Goal: Transaction & Acquisition: Purchase product/service

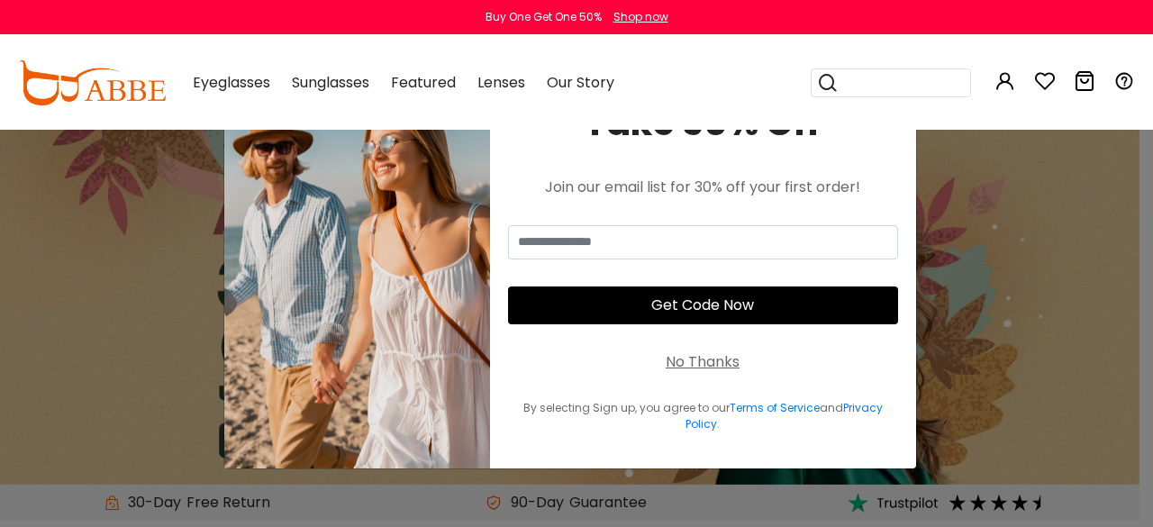
click at [712, 360] on div "No Thanks" at bounding box center [702, 362] width 74 height 22
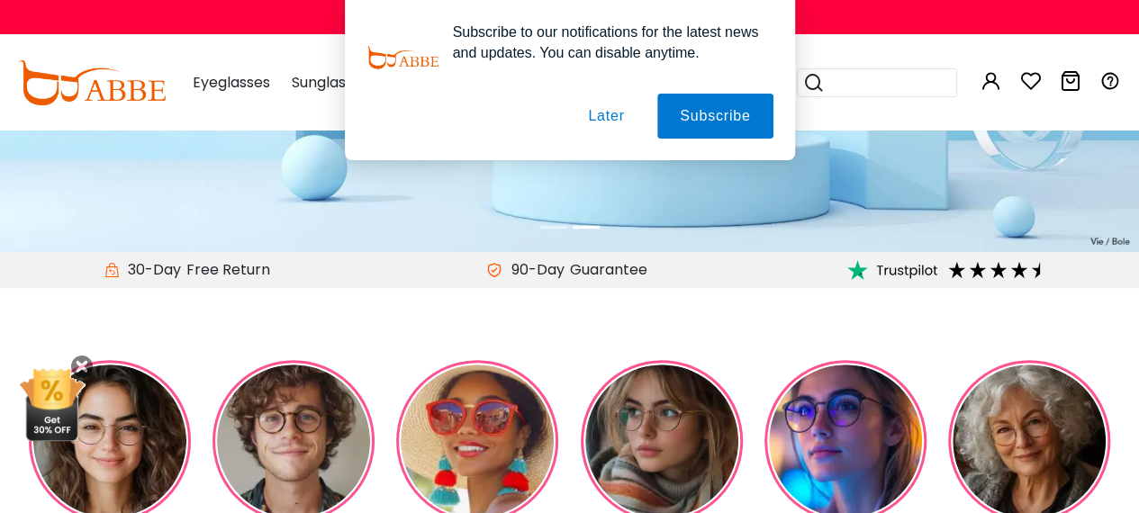
scroll to position [270, 0]
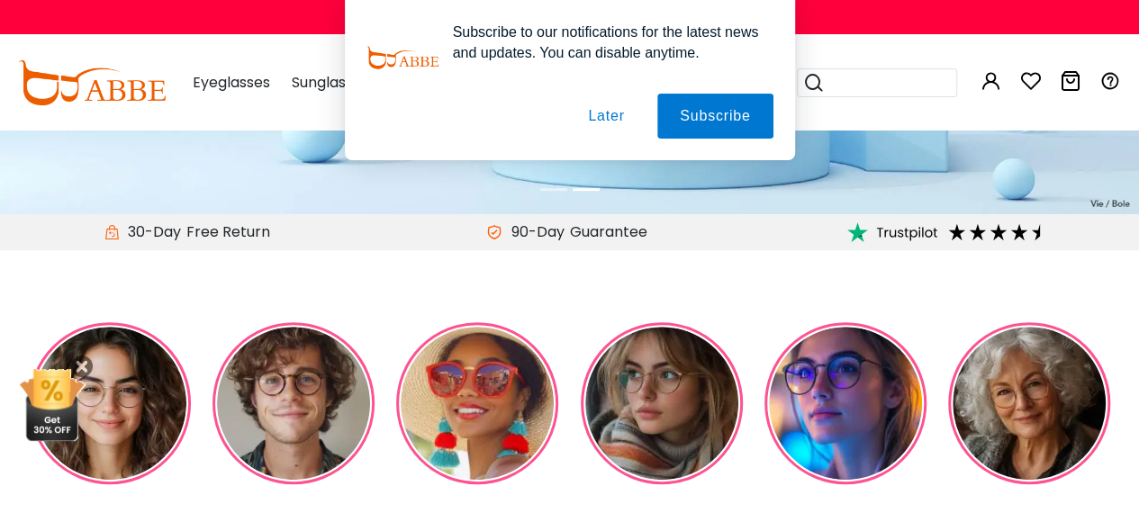
click at [665, 399] on img at bounding box center [662, 403] width 162 height 162
click at [616, 117] on button "Later" at bounding box center [605, 116] width 81 height 45
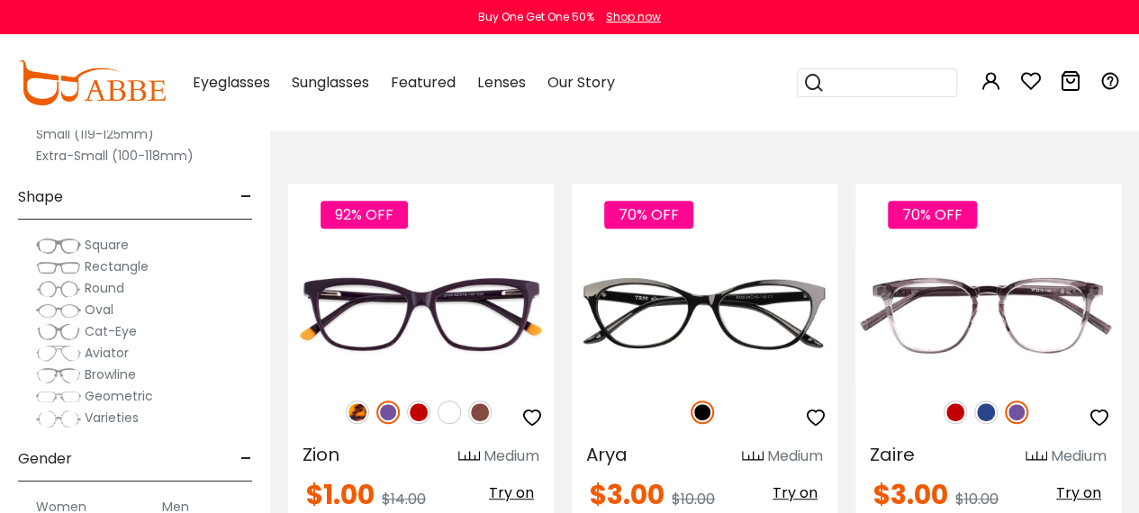
scroll to position [360, 0]
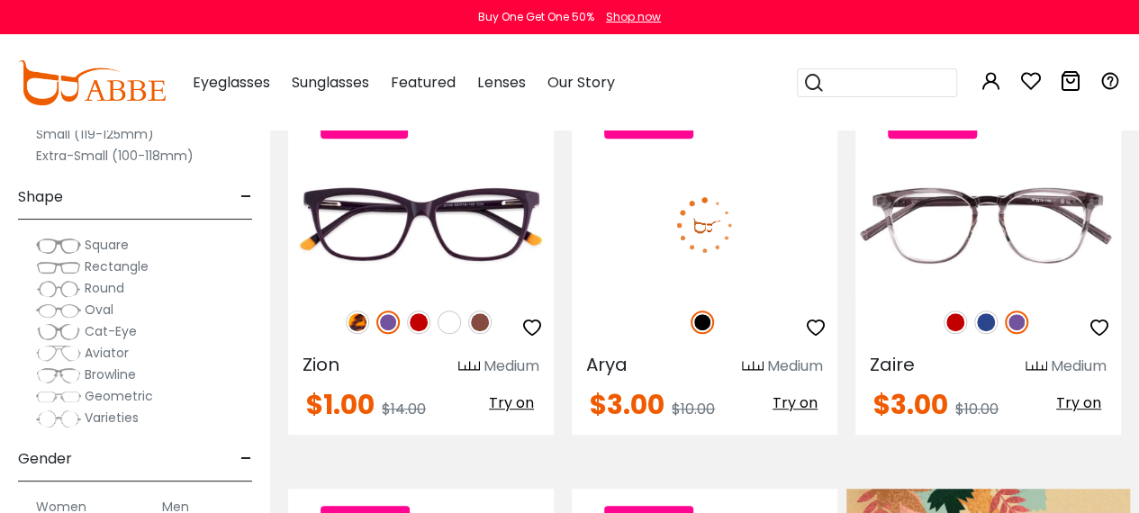
click at [784, 309] on div "70% OFF" at bounding box center [705, 322] width 266 height 38
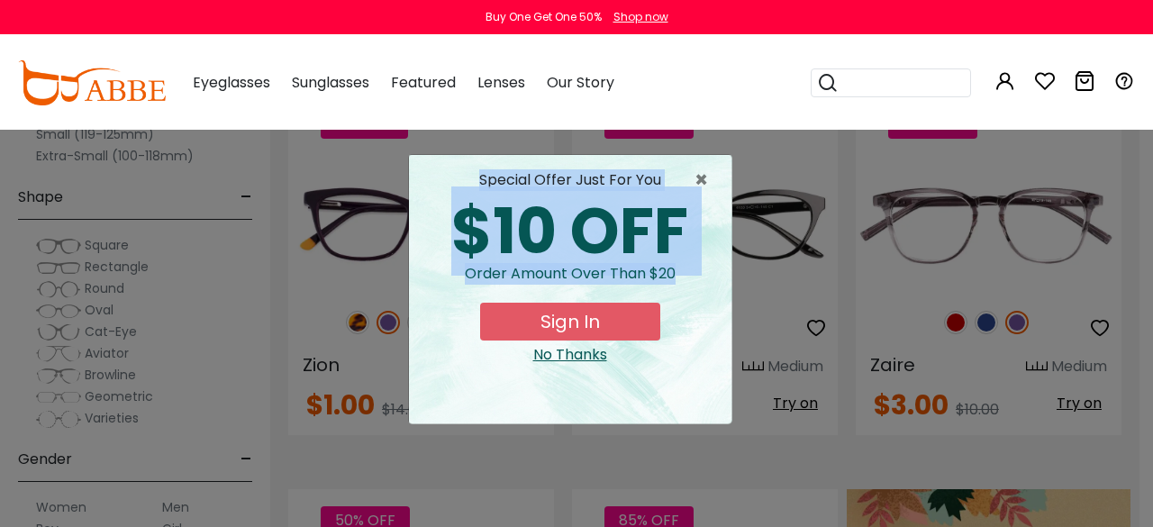
drag, startPoint x: 686, startPoint y: 276, endPoint x: 449, endPoint y: 183, distance: 254.7
click at [449, 183] on div "special offer just for you $10 OFF Order amount over than $20 Sign In No Thanks" at bounding box center [570, 267] width 294 height 196
copy div "special offer just for you $10 OFF Order amount over than $20"
click at [705, 176] on span "×" at bounding box center [705, 180] width 23 height 22
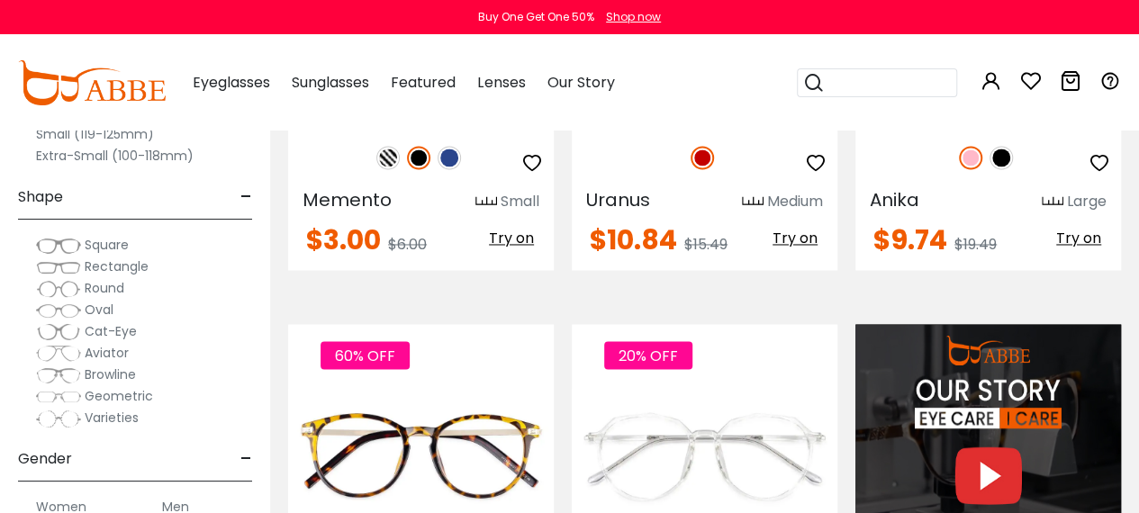
scroll to position [720, 0]
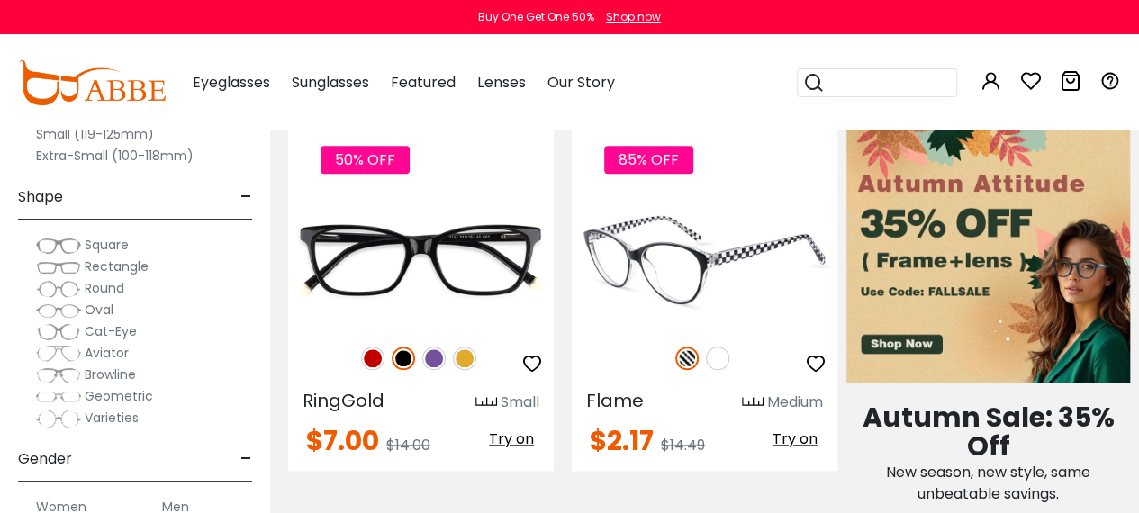
click at [647, 267] on img at bounding box center [705, 260] width 266 height 132
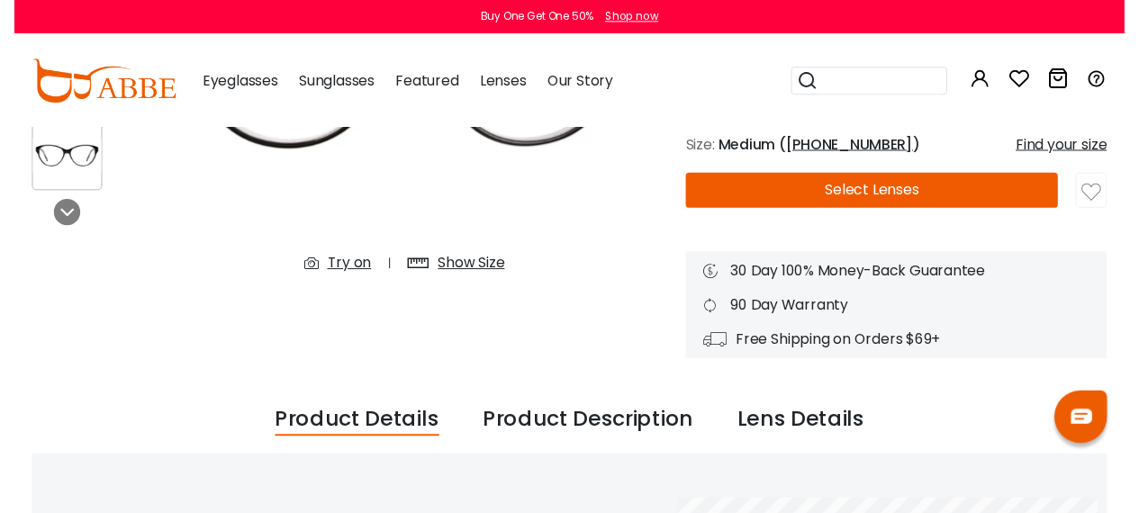
scroll to position [362, 0]
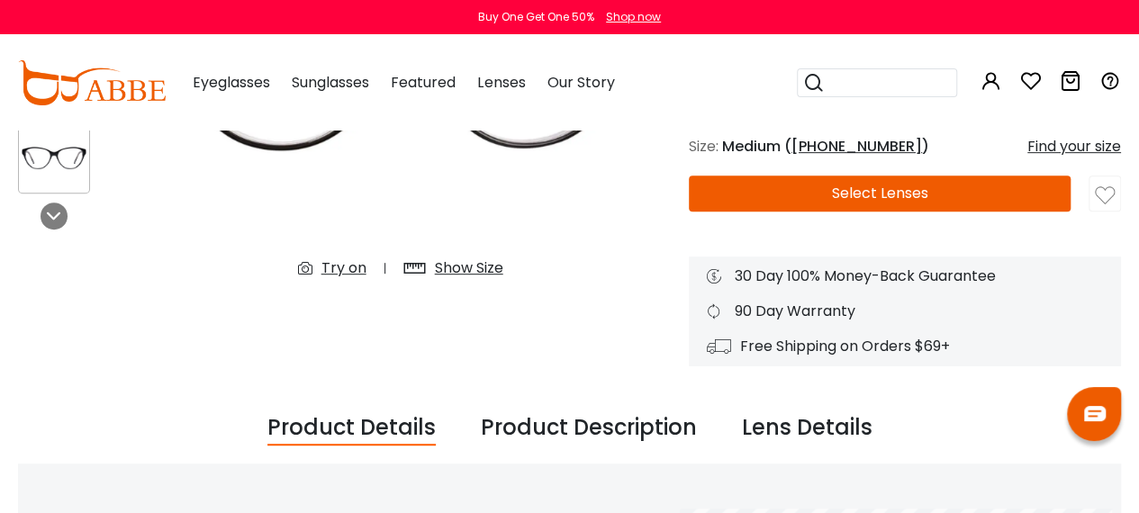
click at [876, 198] on button "Select Lenses" at bounding box center [880, 194] width 382 height 36
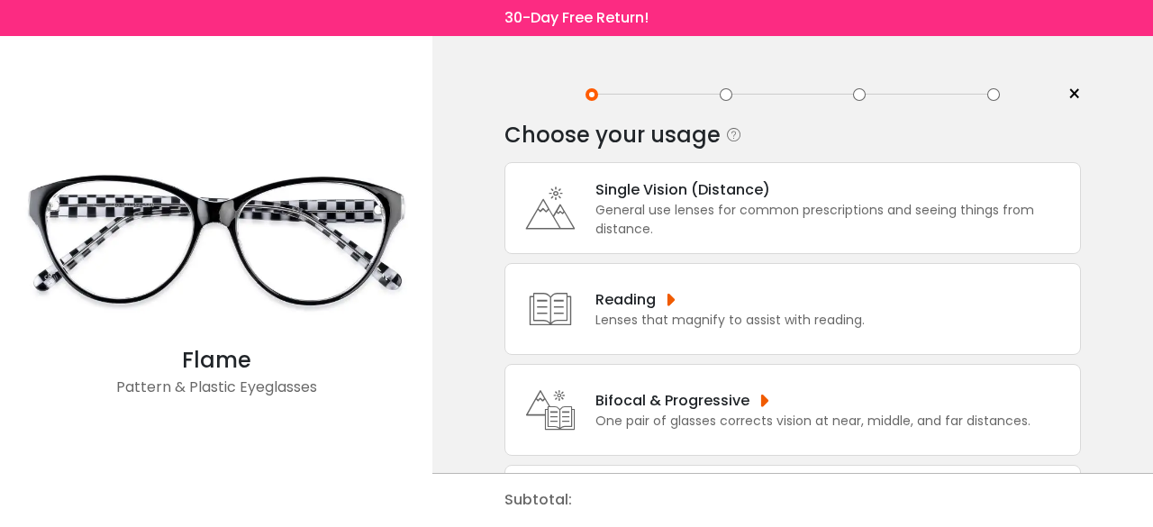
scroll to position [90, 0]
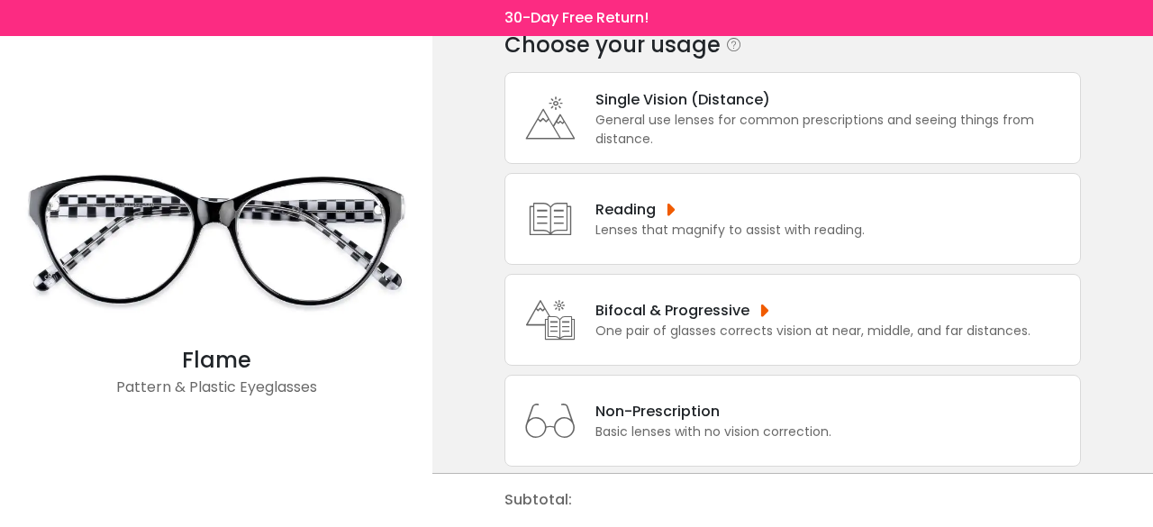
click at [654, 114] on div "General use lenses for common prescriptions and seeing things from distance." at bounding box center [832, 130] width 475 height 38
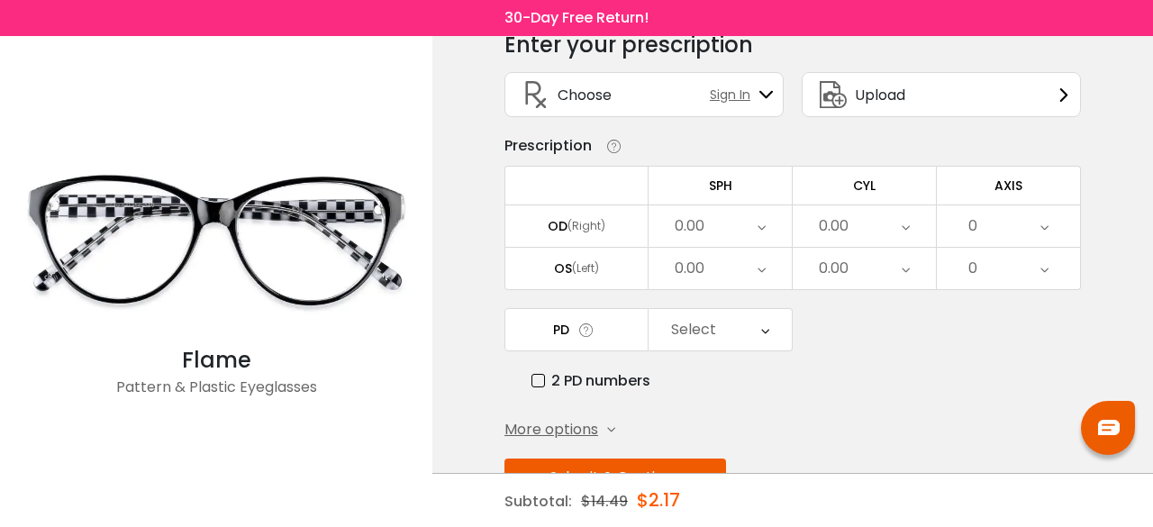
click at [661, 213] on div "0.00" at bounding box center [719, 225] width 143 height 41
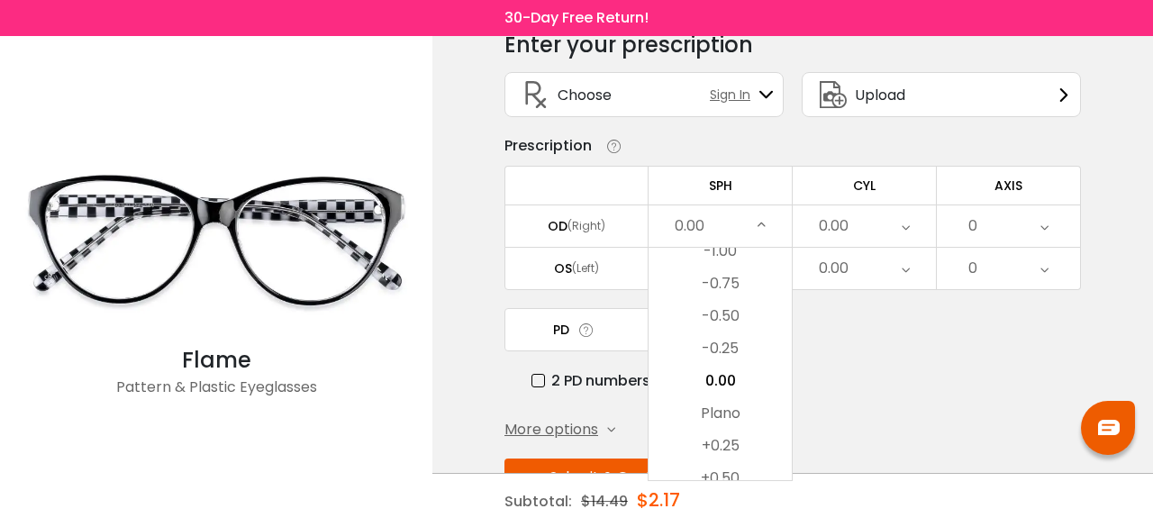
drag, startPoint x: 710, startPoint y: 294, endPoint x: 753, endPoint y: 281, distance: 44.2
click at [708, 294] on li "-0.75" at bounding box center [719, 283] width 143 height 32
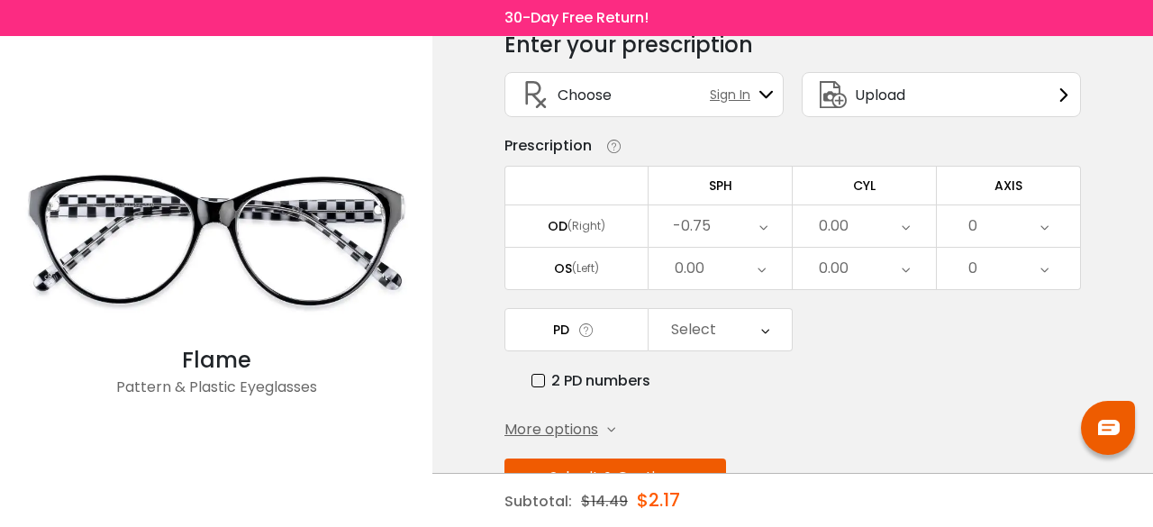
drag, startPoint x: 872, startPoint y: 225, endPoint x: 882, endPoint y: 271, distance: 47.2
click at [872, 225] on div "0.00" at bounding box center [863, 225] width 143 height 41
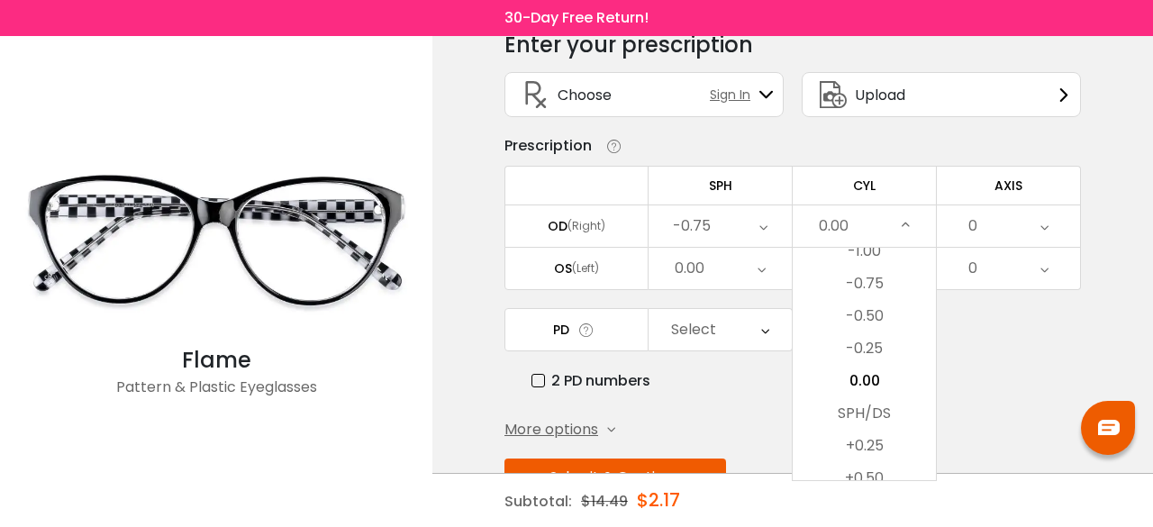
click at [882, 307] on li "-0.50" at bounding box center [863, 316] width 143 height 32
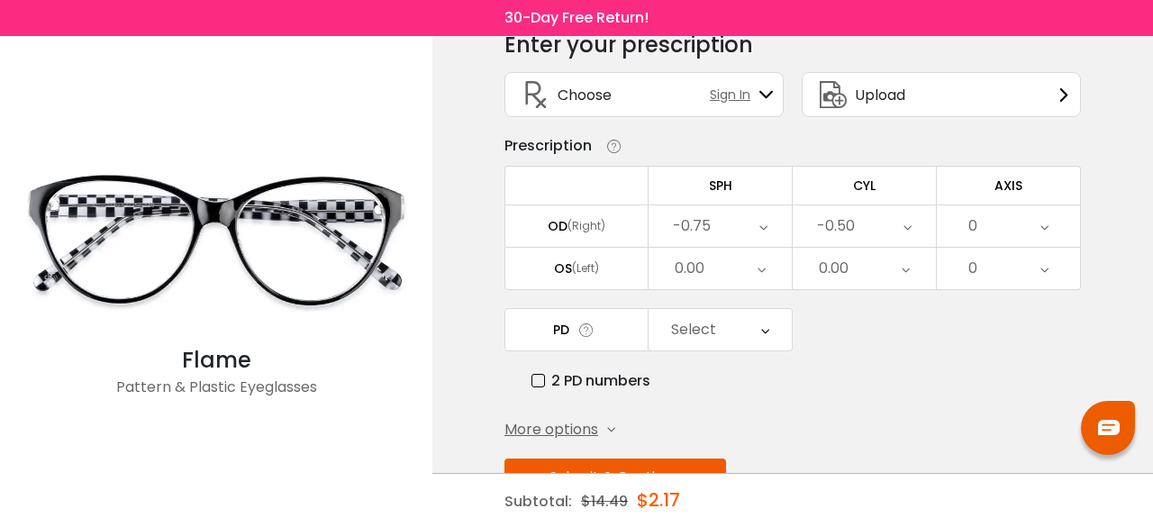
click at [783, 262] on div "0.00" at bounding box center [719, 268] width 143 height 41
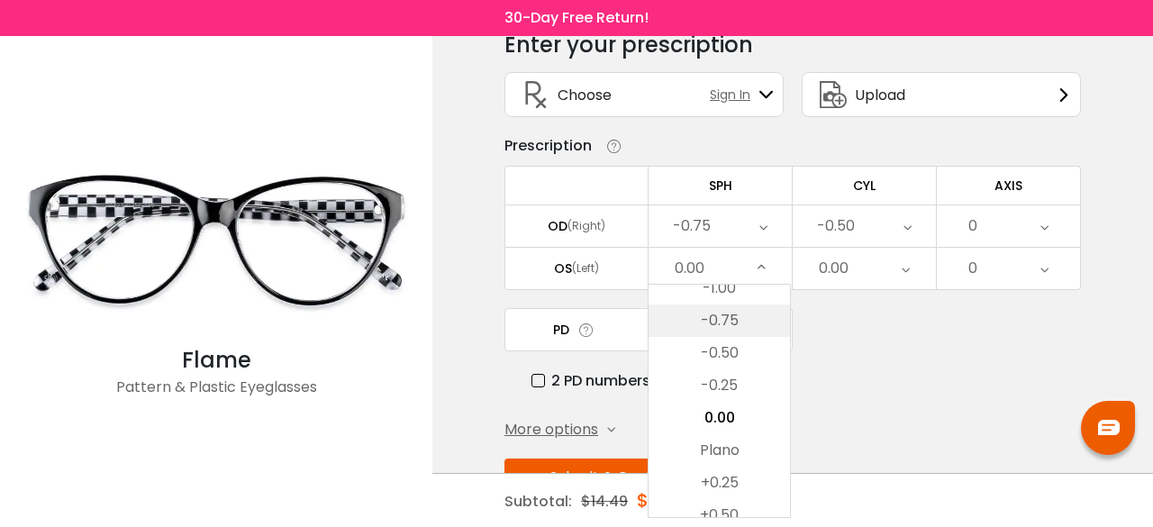
click at [768, 323] on li "-0.75" at bounding box center [718, 320] width 141 height 32
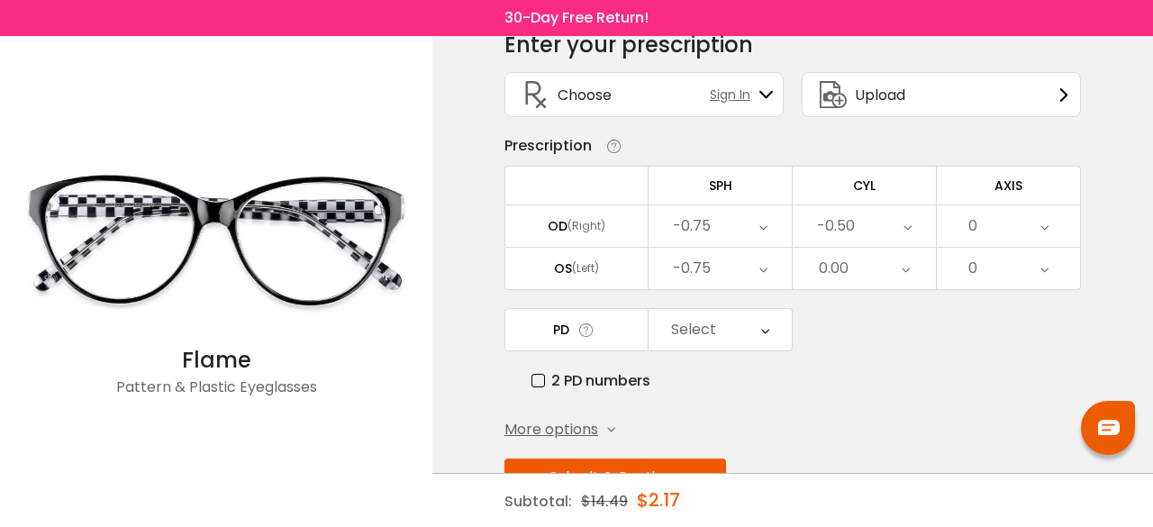
click at [855, 268] on div "0.00" at bounding box center [863, 268] width 143 height 41
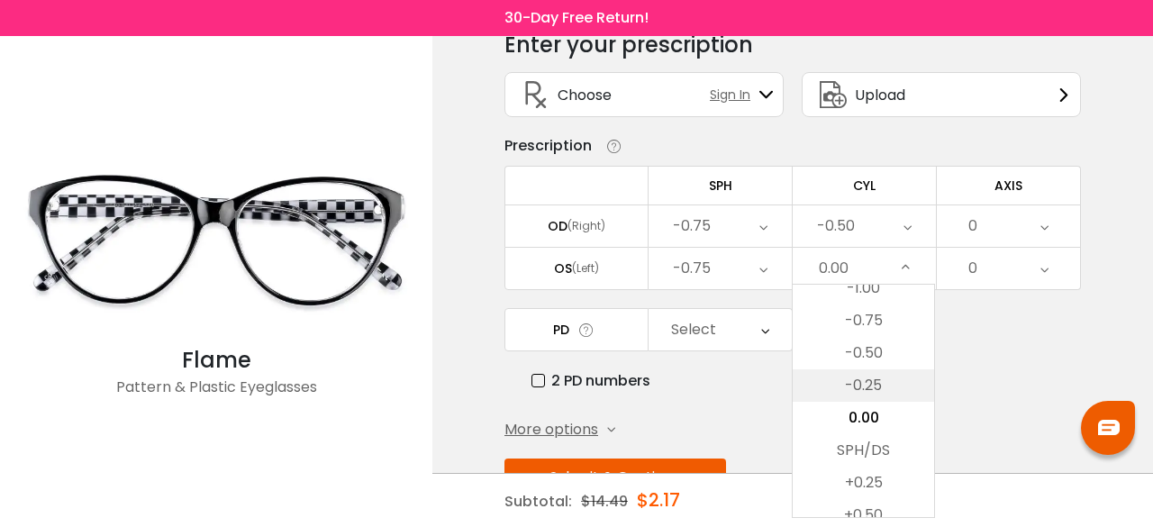
click at [820, 375] on li "-0.25" at bounding box center [862, 385] width 141 height 32
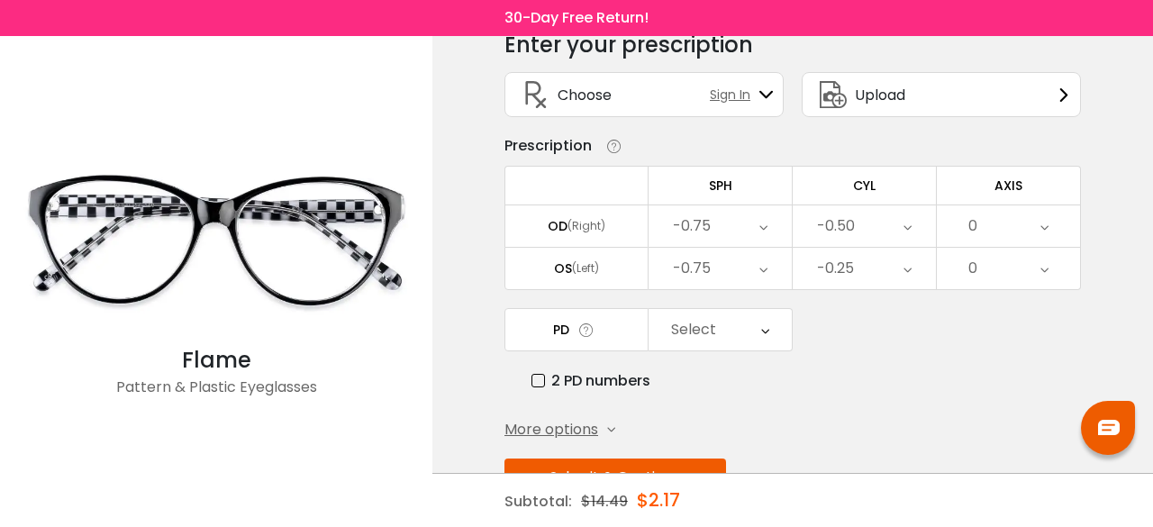
click at [999, 267] on div "0" at bounding box center [1007, 268] width 143 height 41
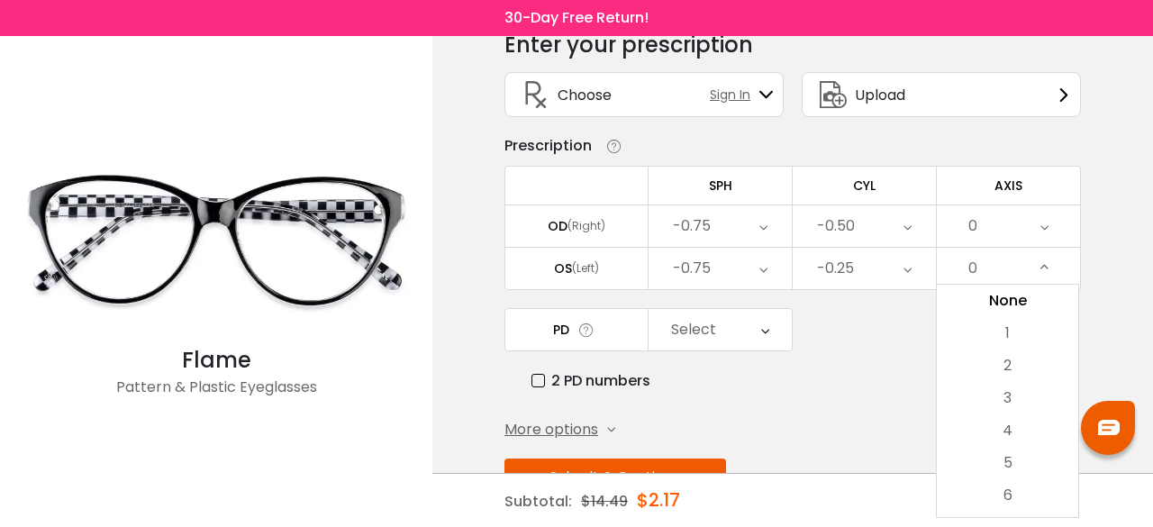
drag, startPoint x: 1016, startPoint y: 353, endPoint x: 992, endPoint y: 283, distance: 74.0
click at [1014, 353] on li "2" at bounding box center [1006, 365] width 141 height 32
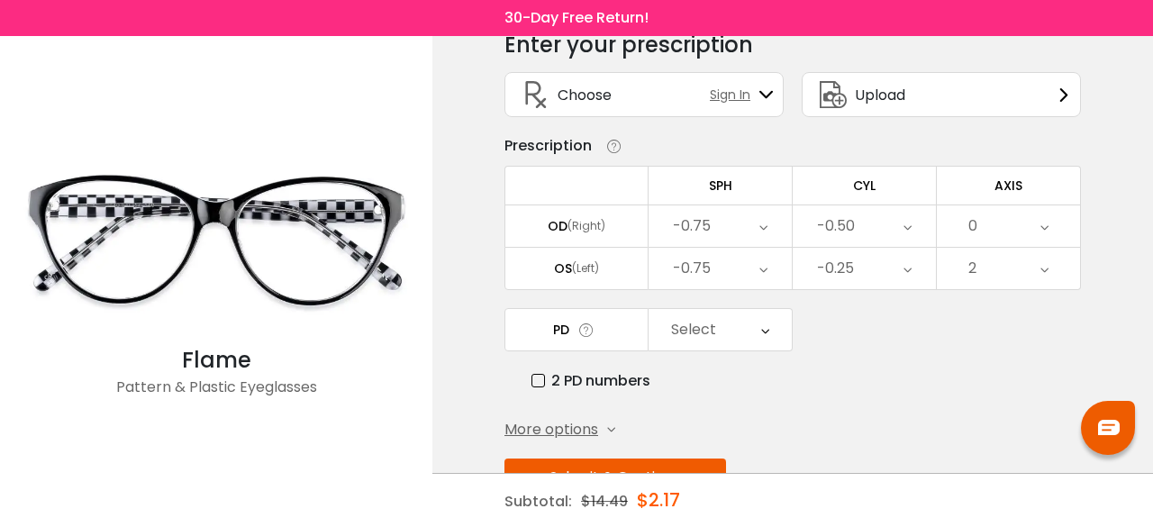
click at [991, 230] on div "0" at bounding box center [1007, 225] width 143 height 41
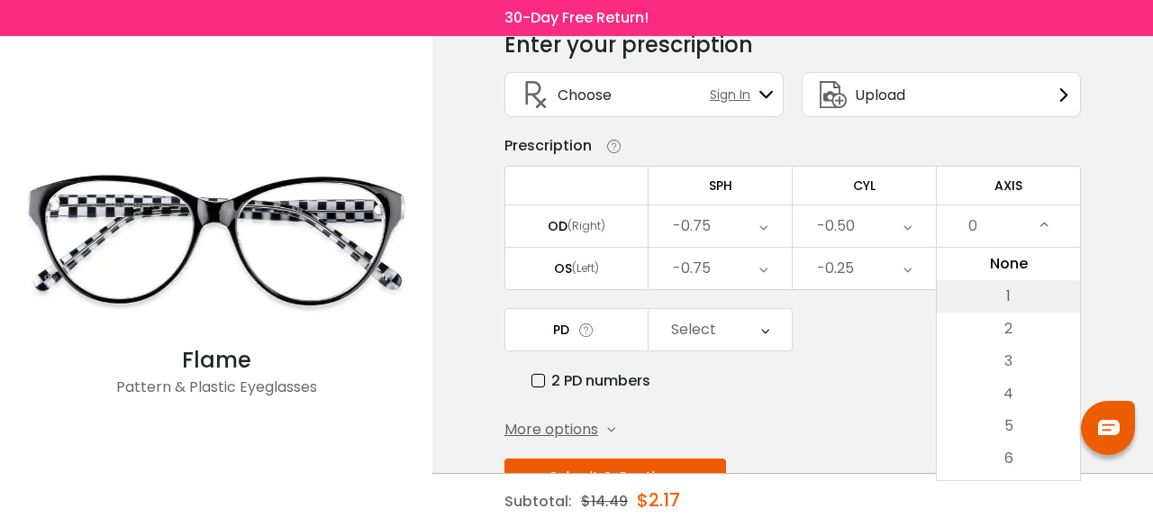
click at [991, 303] on li "1" at bounding box center [1007, 296] width 143 height 32
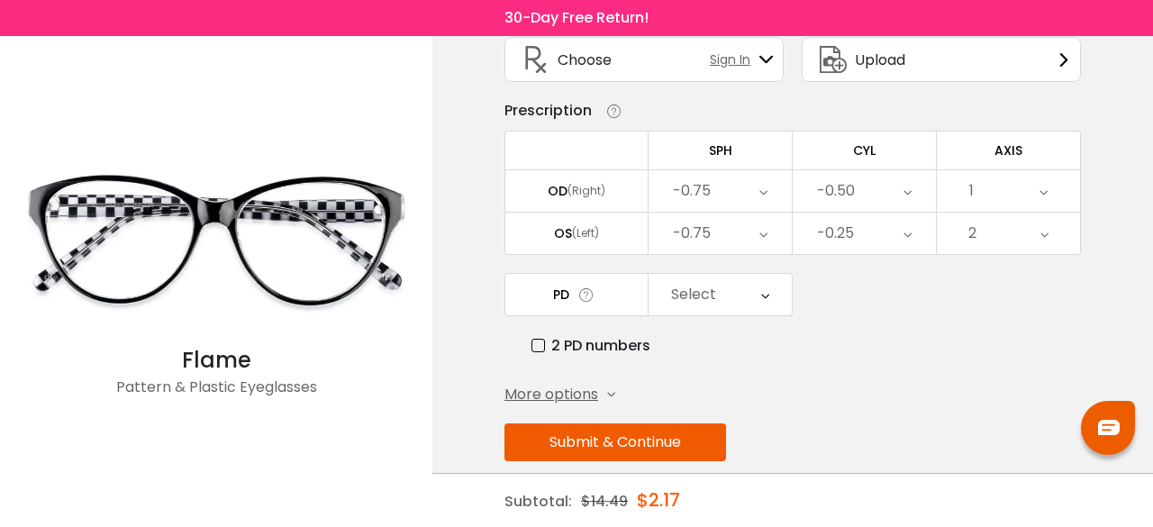
scroll to position [145, 0]
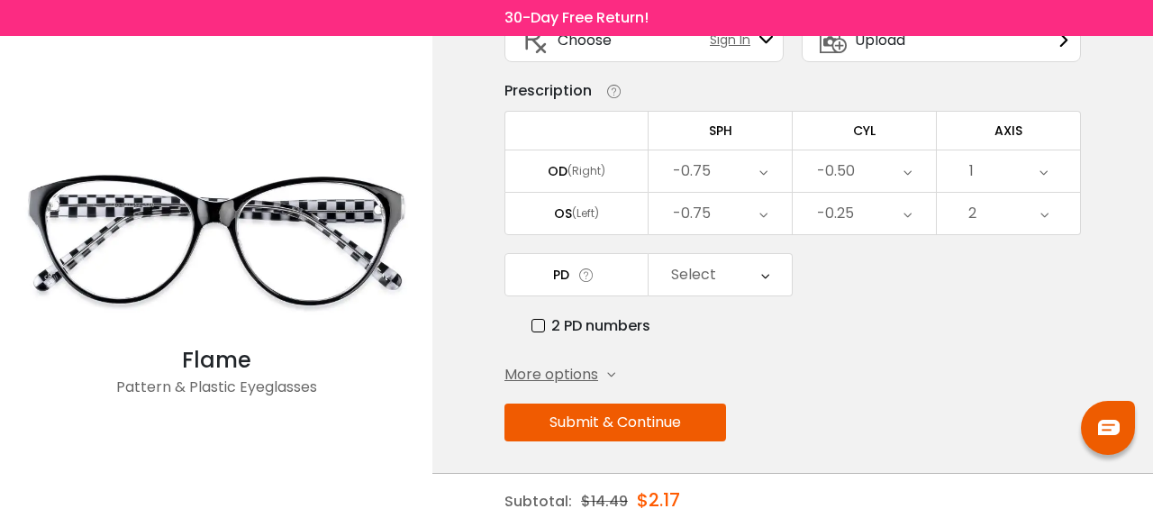
click at [652, 423] on button "Submit & Continue" at bounding box center [615, 422] width 222 height 38
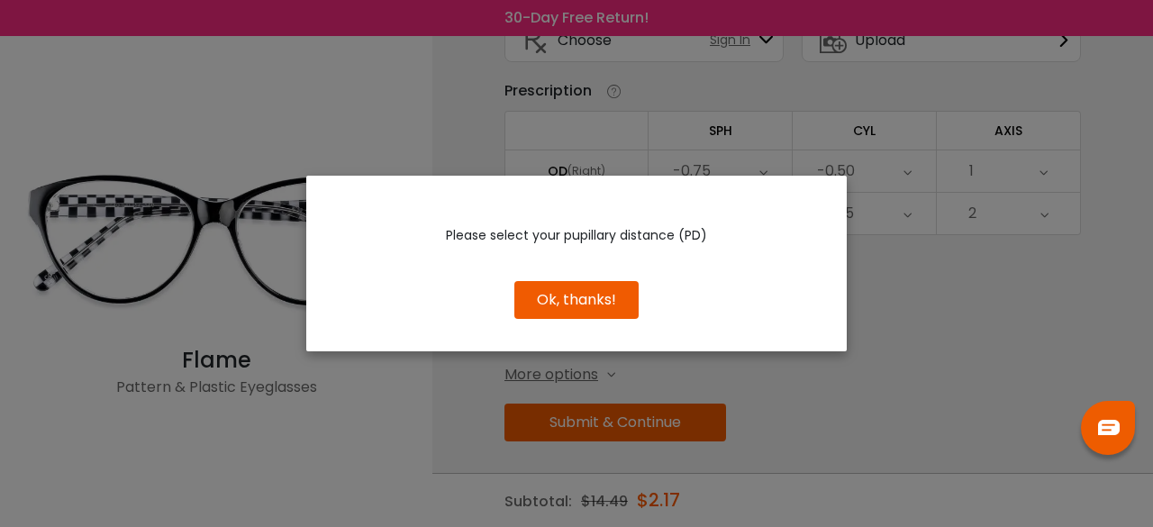
click at [565, 293] on button "Ok, thanks!" at bounding box center [576, 300] width 124 height 38
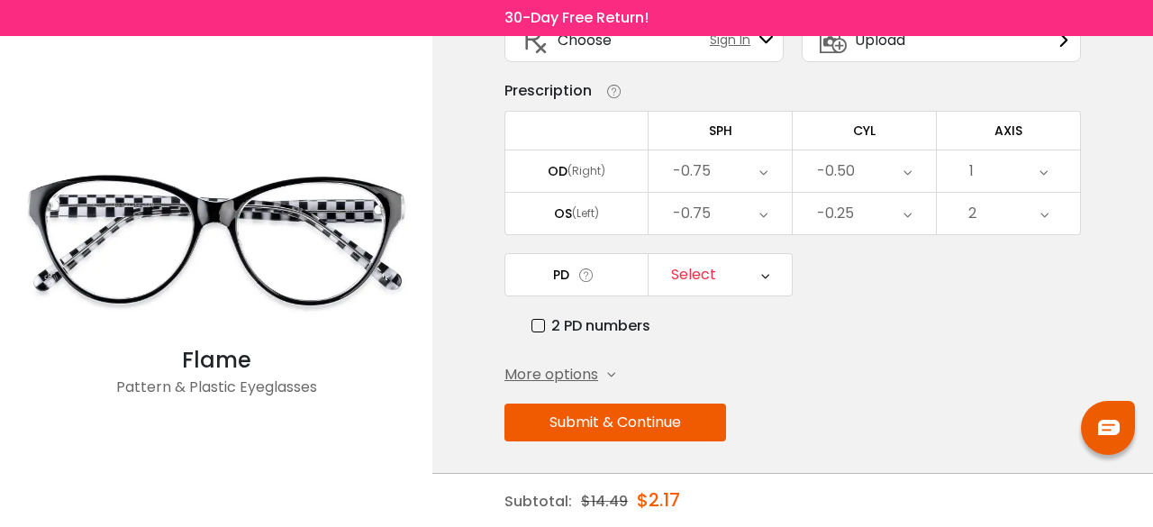
drag, startPoint x: 541, startPoint y: 321, endPoint x: 596, endPoint y: 401, distance: 97.2
click at [541, 321] on label "2 PD numbers" at bounding box center [590, 325] width 119 height 23
click at [692, 276] on div "Right PD" at bounding box center [696, 275] width 59 height 36
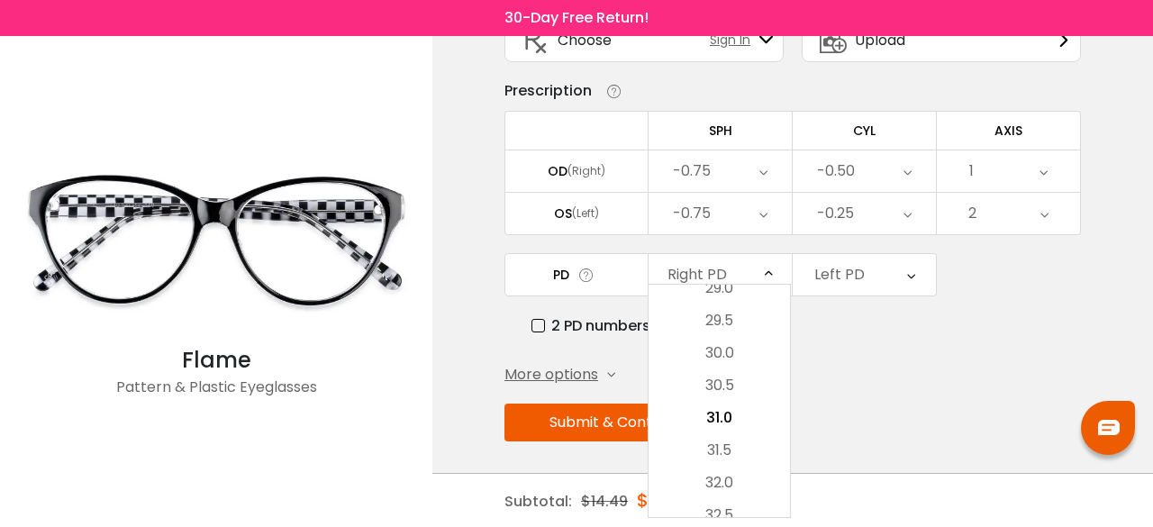
click at [729, 383] on li "30.5" at bounding box center [718, 385] width 141 height 32
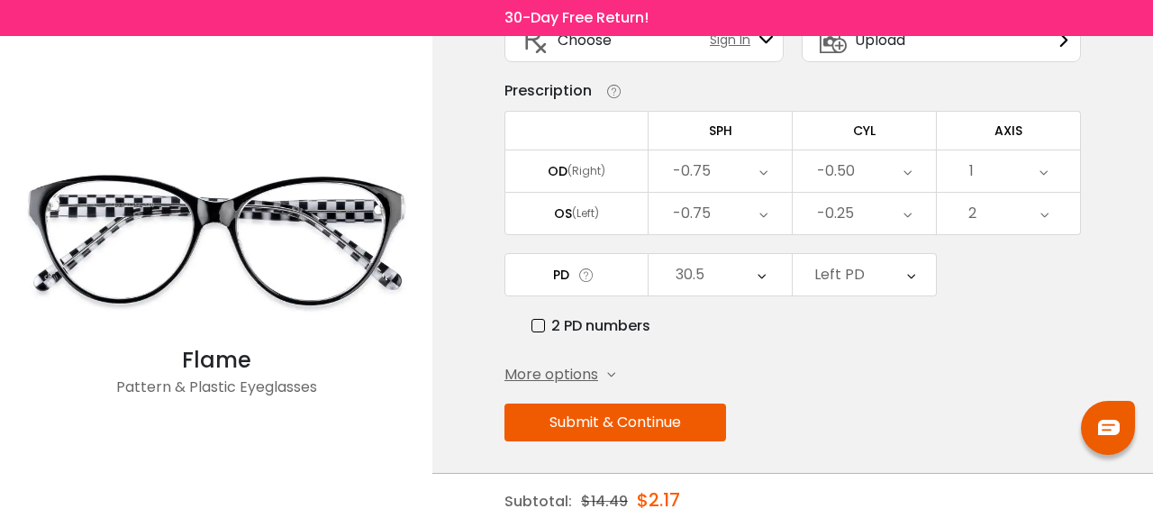
drag, startPoint x: 840, startPoint y: 275, endPoint x: 801, endPoint y: 321, distance: 60.8
click at [839, 278] on div "Left PD" at bounding box center [839, 275] width 50 height 36
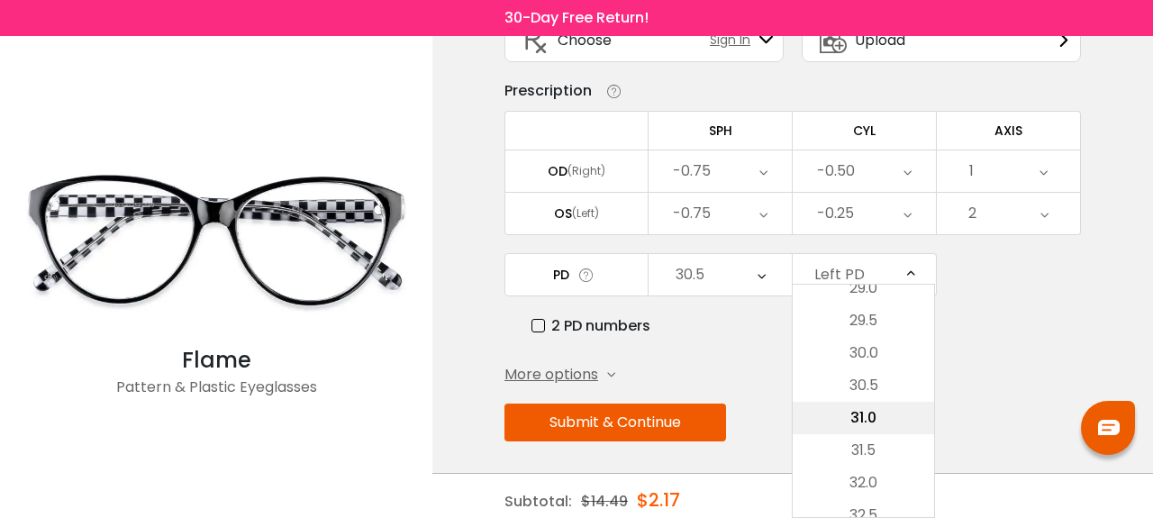
click at [844, 415] on li "31.0" at bounding box center [862, 418] width 141 height 32
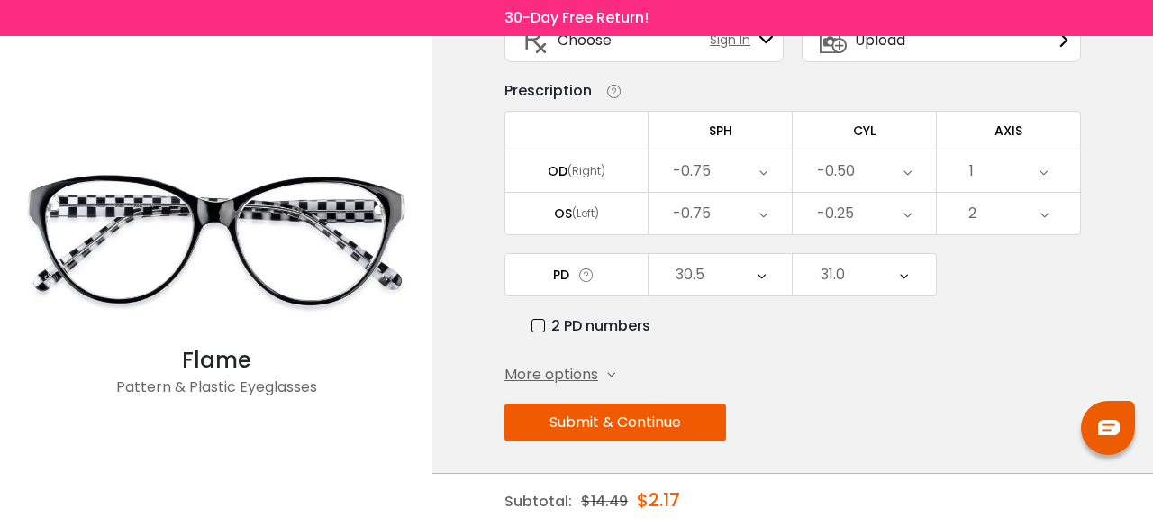
click at [640, 422] on button "Submit & Continue" at bounding box center [615, 422] width 222 height 38
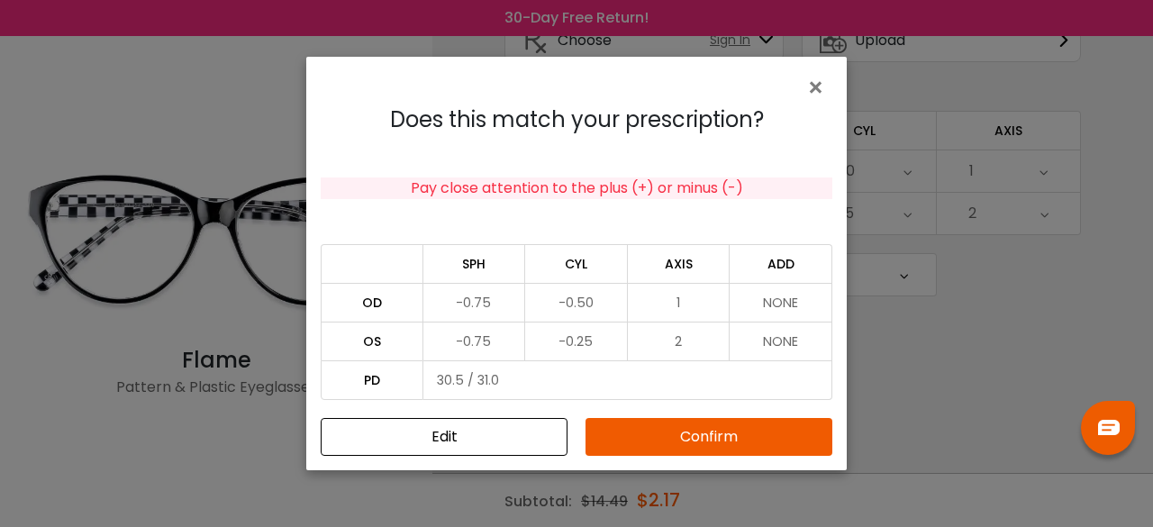
click at [684, 428] on button "Confirm" at bounding box center [708, 437] width 247 height 38
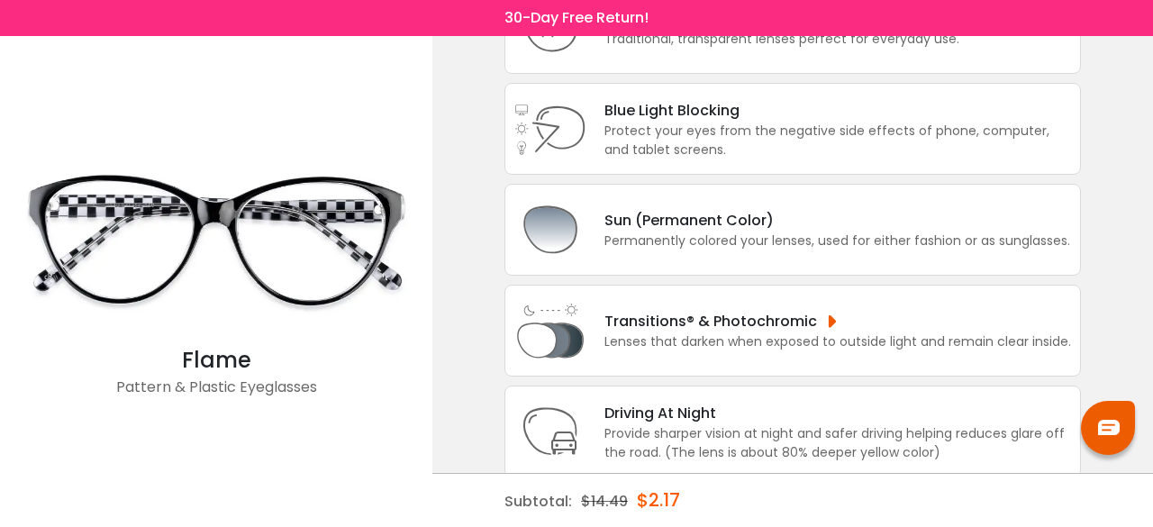
scroll to position [0, 0]
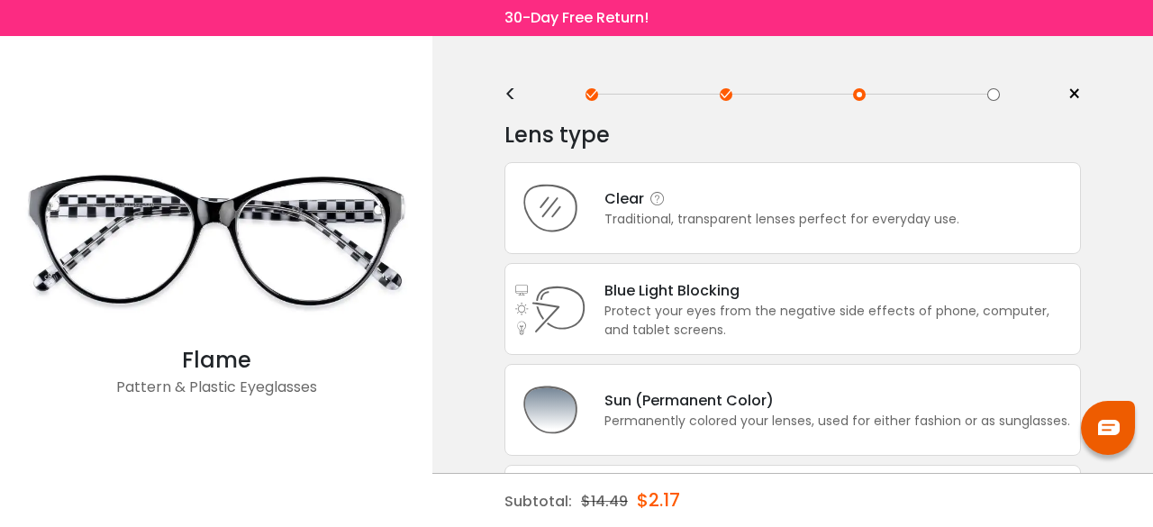
click at [705, 237] on div "Clear Traditional, transparent lenses perfect for everyday use." at bounding box center [792, 208] width 576 height 92
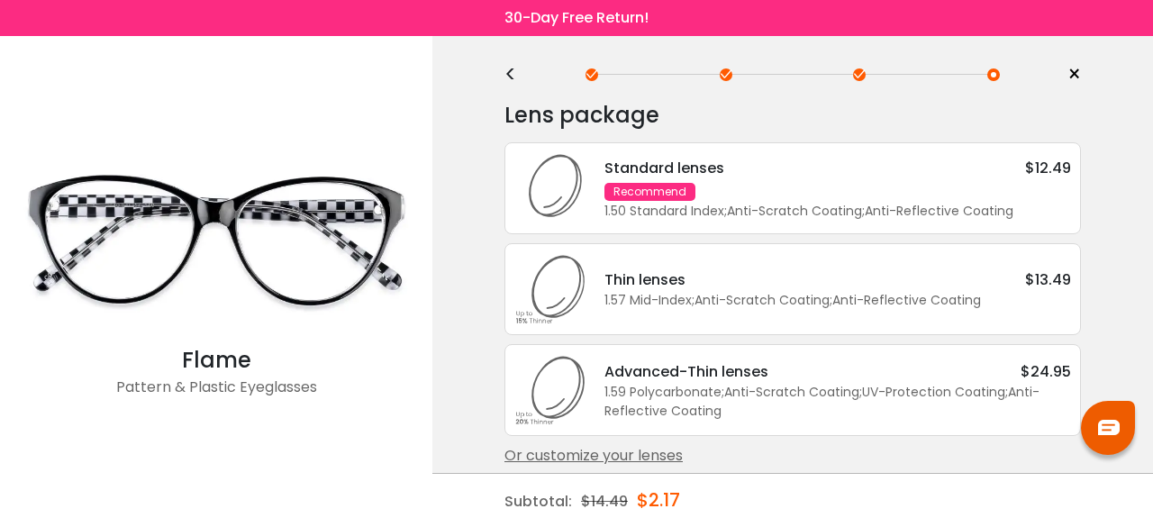
scroll to position [29, 0]
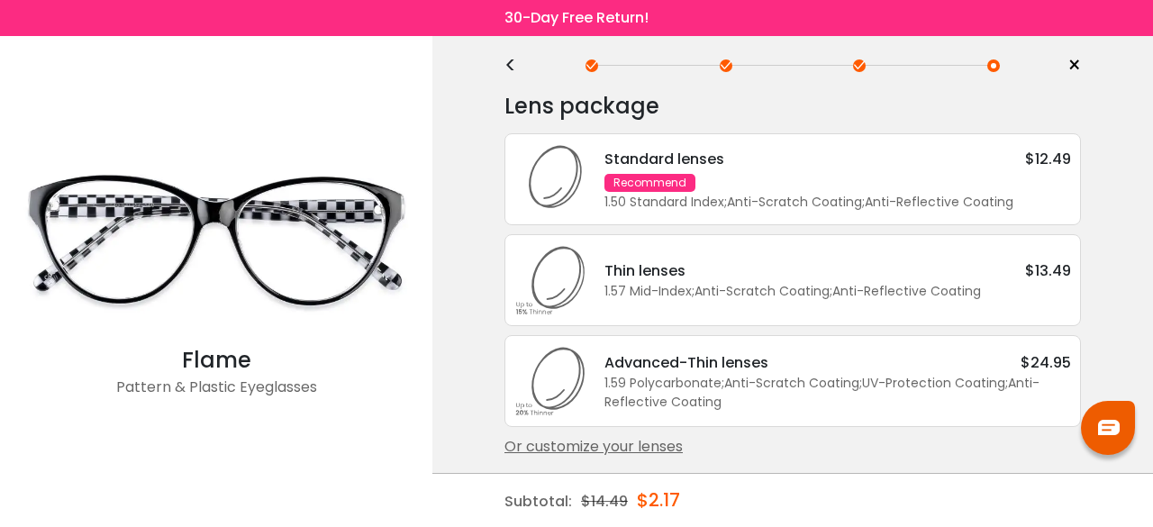
click at [738, 193] on div "1.50 Standard Index ; Anti-Scratch Coating ; Anti-Reflective Coating ;" at bounding box center [837, 202] width 466 height 19
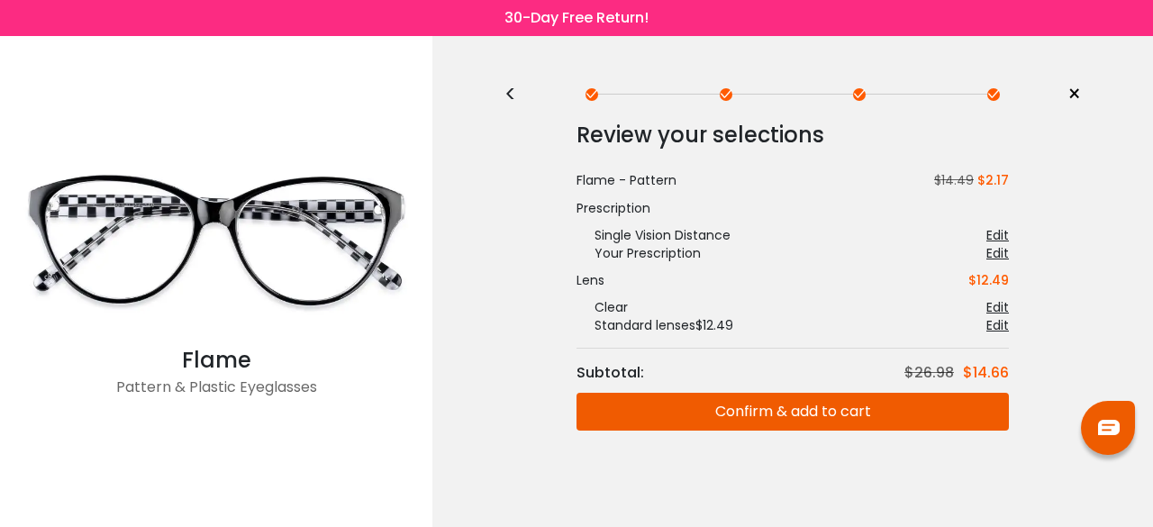
scroll to position [0, 0]
click at [812, 410] on button "Confirm & add to cart" at bounding box center [792, 412] width 432 height 38
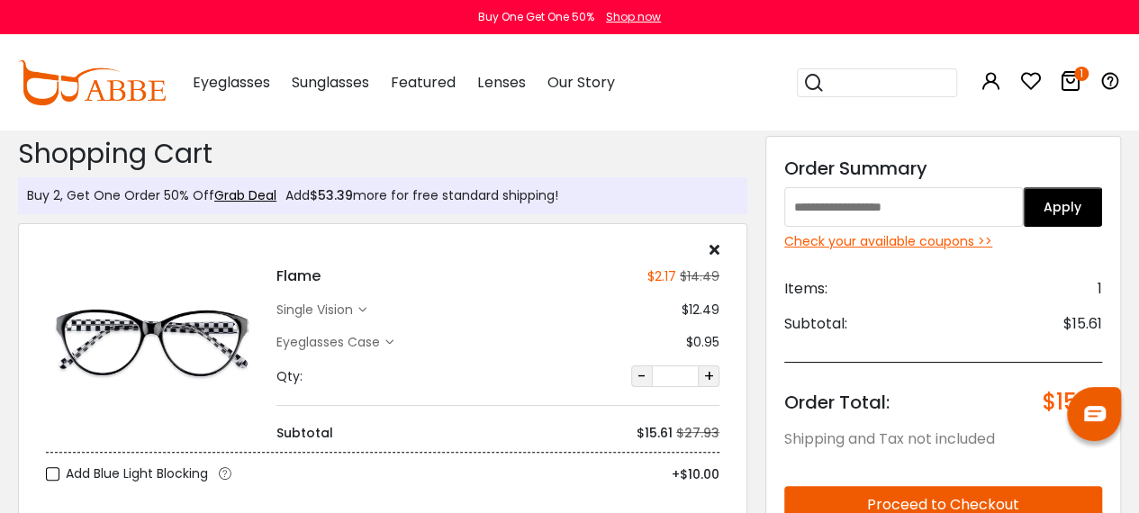
click at [844, 210] on input "text" at bounding box center [903, 207] width 239 height 40
paste input "********"
click at [1048, 207] on button "Apply" at bounding box center [1062, 207] width 79 height 40
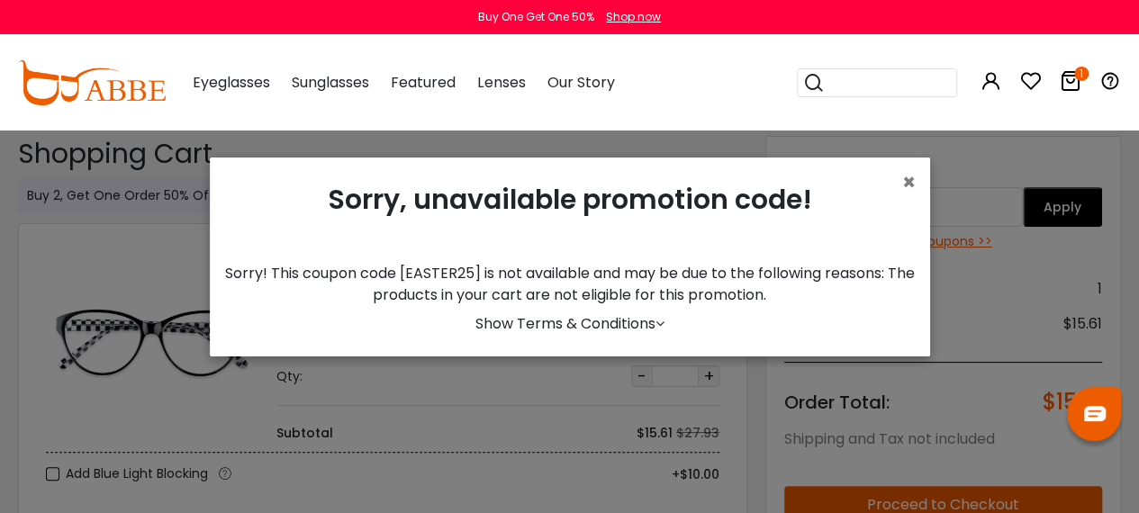
click at [656, 330] on icon at bounding box center [660, 323] width 9 height 14
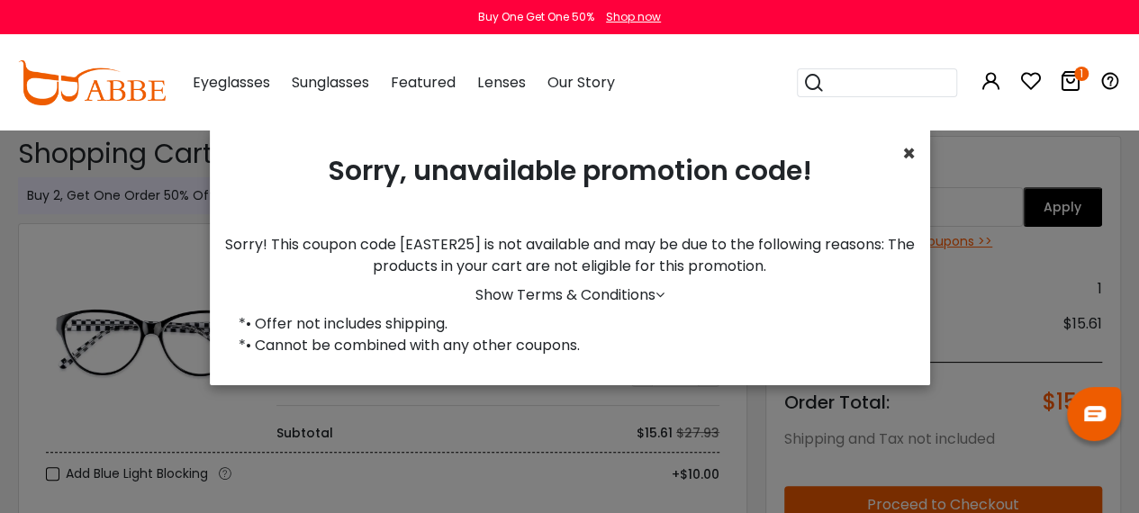
click at [902, 161] on span "×" at bounding box center [909, 154] width 14 height 30
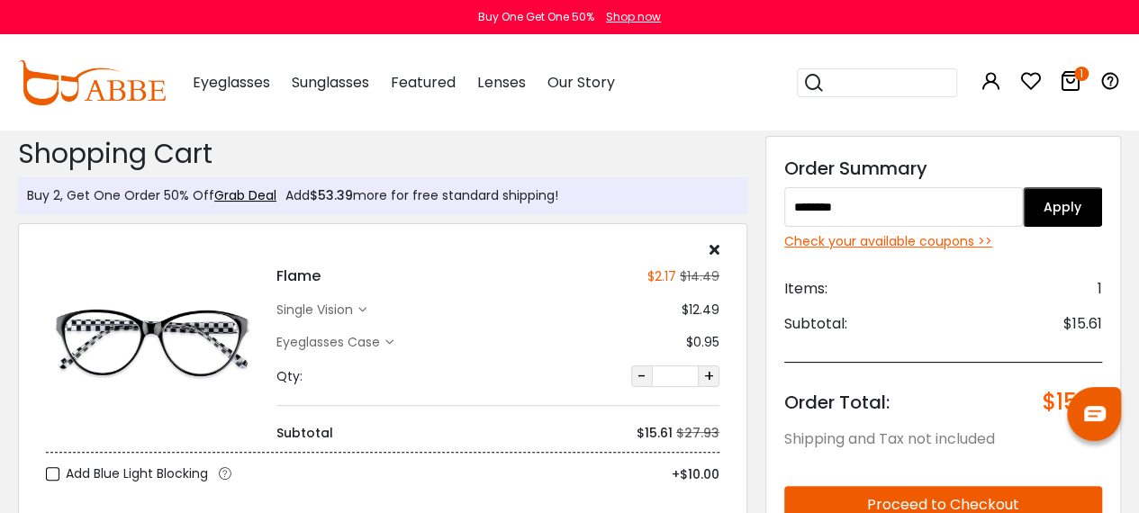
click at [904, 210] on input "********" at bounding box center [903, 207] width 239 height 40
drag, startPoint x: 904, startPoint y: 210, endPoint x: 674, endPoint y: 214, distance: 230.6
click at [674, 214] on div "Buy 2, Get One Order 50% Off Grab Deal Add $53.39 more for free standard shippi…" at bounding box center [569, 480] width 1121 height 703
paste input "text"
click at [1067, 200] on button "Apply" at bounding box center [1062, 207] width 79 height 40
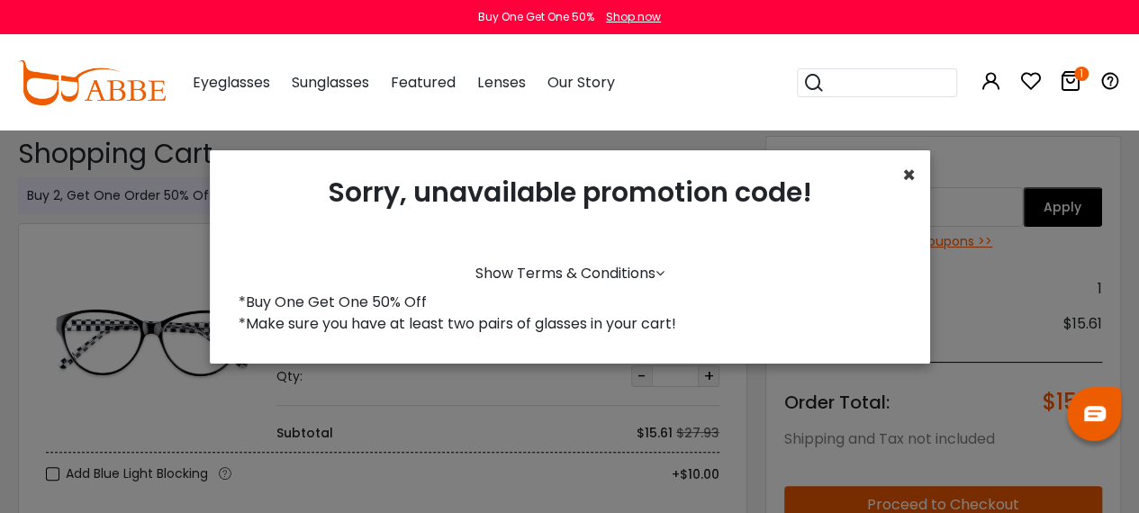
click at [903, 185] on span "×" at bounding box center [909, 175] width 14 height 30
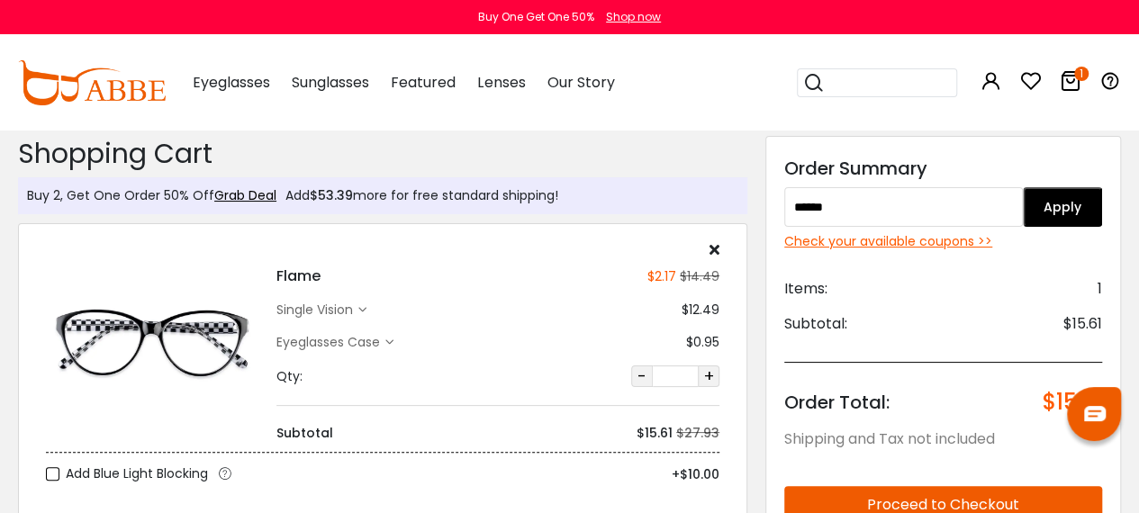
drag, startPoint x: 858, startPoint y: 204, endPoint x: 786, endPoint y: 216, distance: 73.0
click at [786, 216] on input "******" at bounding box center [903, 207] width 239 height 40
paste input "text"
click at [1065, 197] on button "Apply" at bounding box center [1062, 207] width 79 height 40
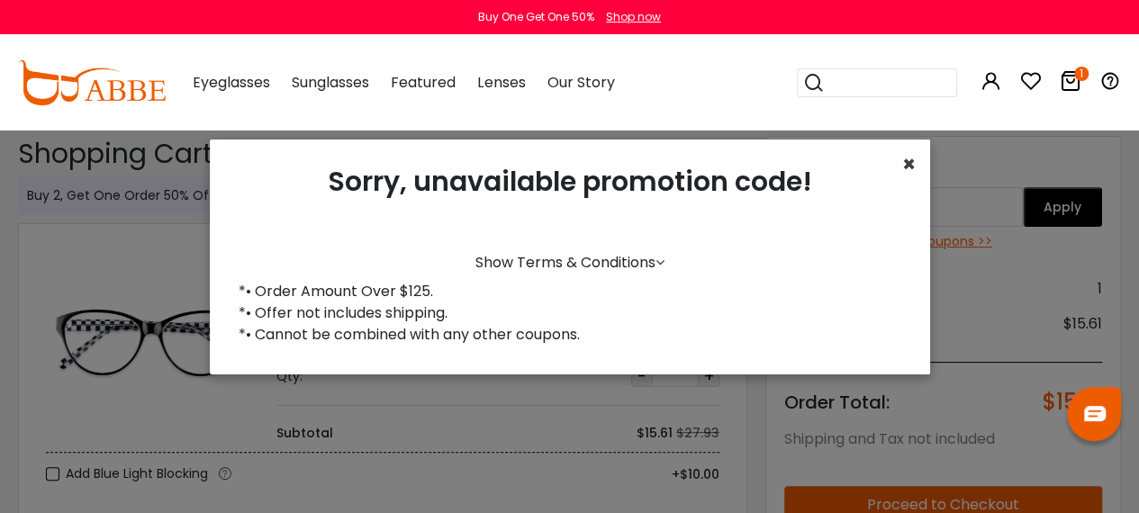
drag, startPoint x: 905, startPoint y: 174, endPoint x: 906, endPoint y: 185, distance: 10.8
click at [906, 174] on span "×" at bounding box center [909, 164] width 14 height 30
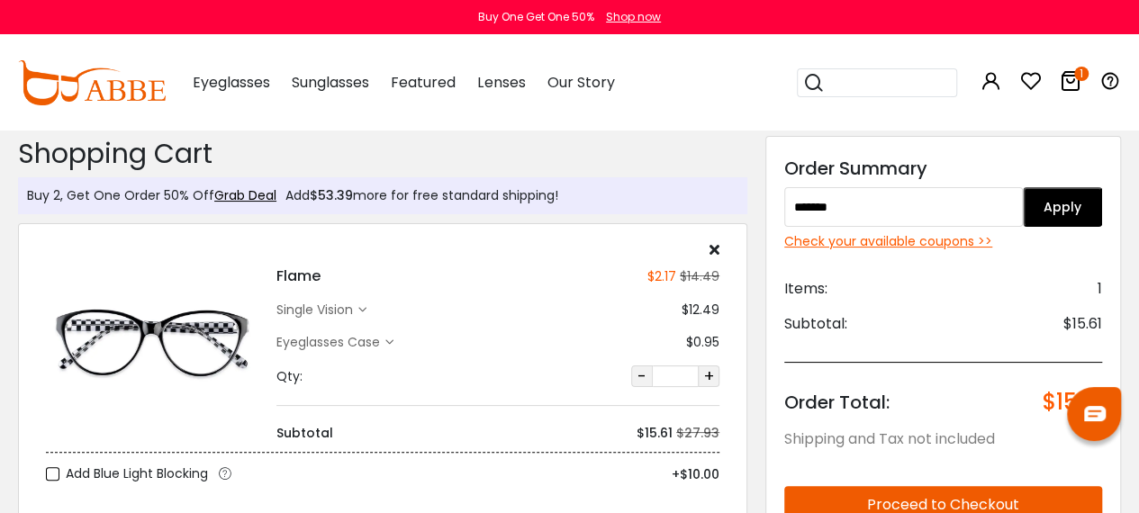
drag, startPoint x: 910, startPoint y: 206, endPoint x: 792, endPoint y: 213, distance: 119.1
click at [792, 213] on input "******" at bounding box center [903, 207] width 239 height 40
drag, startPoint x: 900, startPoint y: 212, endPoint x: 714, endPoint y: 229, distance: 187.2
click at [714, 229] on div "Buy 2, Get One Order 50% Off Grab Deal Add $53.39 more for free standard shippi…" at bounding box center [569, 480] width 1121 height 703
paste input "*****"
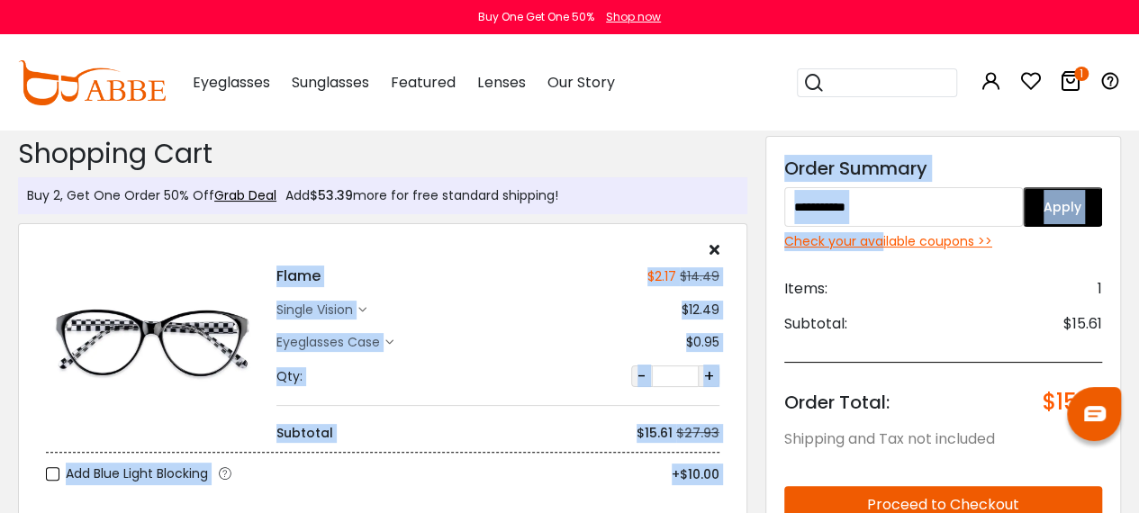
drag, startPoint x: 747, startPoint y: 231, endPoint x: 893, endPoint y: 236, distance: 146.0
click at [891, 236] on div "Buy 2, Get One Order 50% Off Grab Deal Add $53.39 more for free standard shippi…" at bounding box center [569, 480] width 1121 height 703
click at [904, 222] on input "**********" at bounding box center [903, 207] width 239 height 40
click at [963, 215] on input "**********" at bounding box center [903, 207] width 239 height 40
click at [922, 197] on input "**********" at bounding box center [903, 207] width 239 height 40
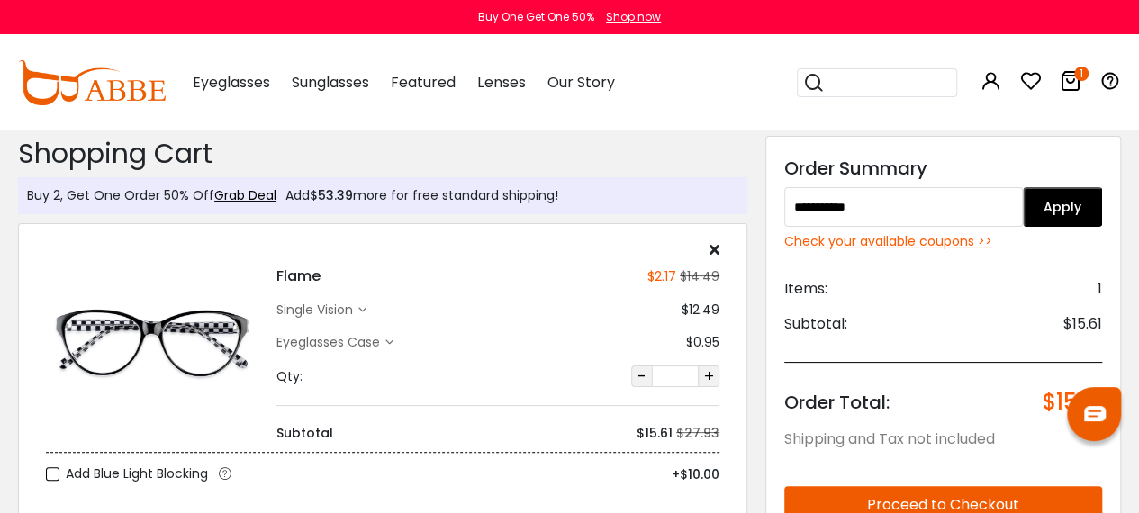
click at [1086, 200] on button "Apply" at bounding box center [1062, 207] width 79 height 40
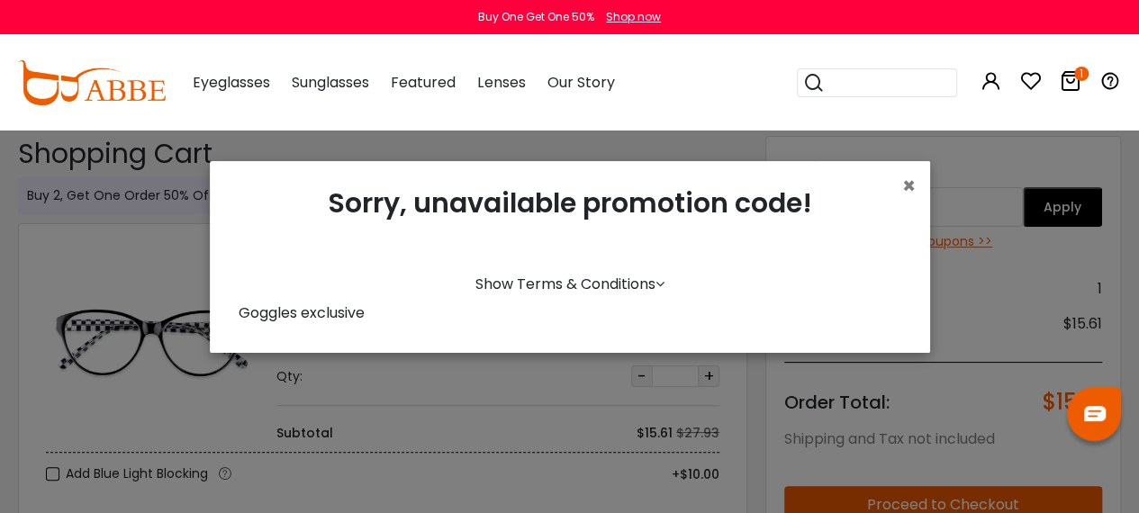
click at [656, 288] on icon at bounding box center [660, 283] width 9 height 14
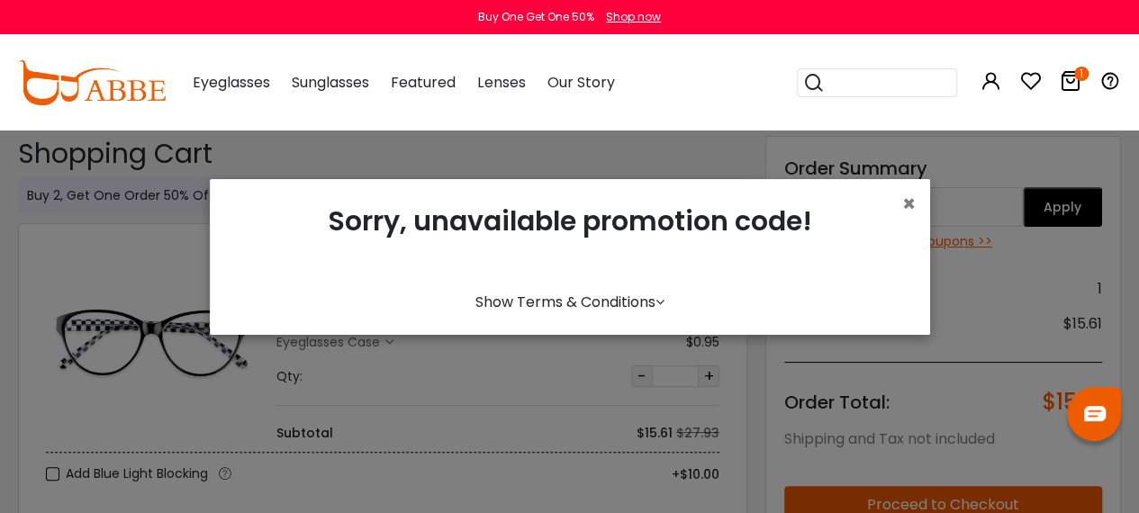
click at [655, 285] on div "Sorry, unavailable promotion code!" at bounding box center [570, 239] width 692 height 91
click at [664, 309] on div "Show Terms & Conditions" at bounding box center [570, 303] width 692 height 22
click at [656, 309] on icon at bounding box center [660, 301] width 9 height 14
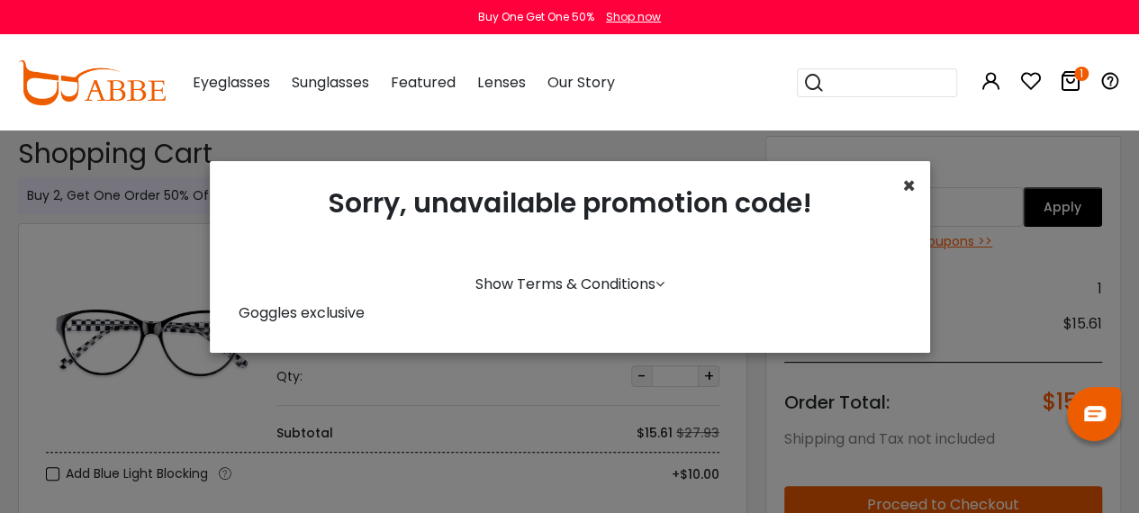
click at [902, 194] on span "×" at bounding box center [909, 186] width 14 height 30
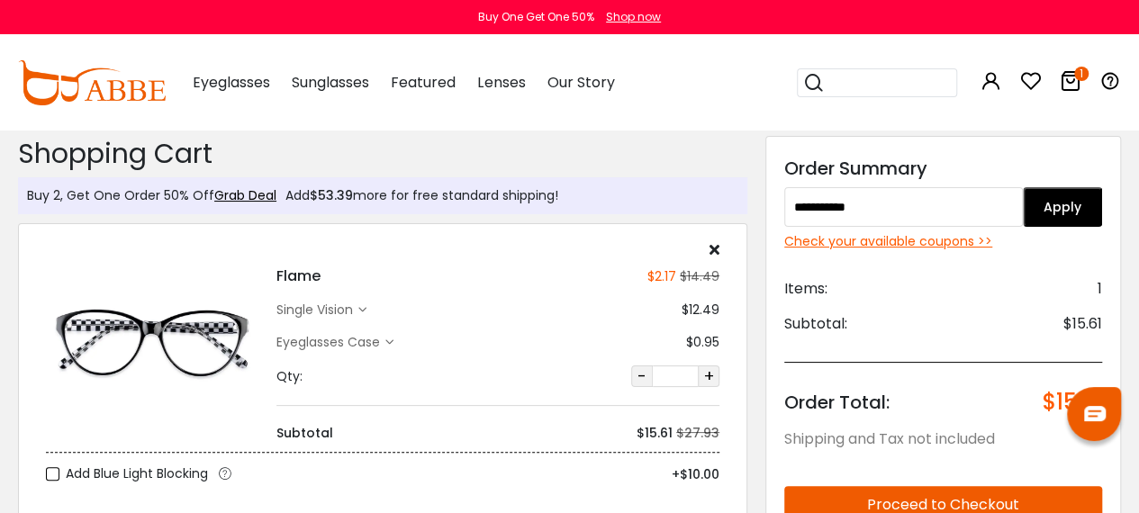
drag, startPoint x: 943, startPoint y: 208, endPoint x: 735, endPoint y: 235, distance: 209.8
click at [735, 235] on div "Buy 2, Get One Order 50% Off Grab Deal Add $53.39 more for free standard shippi…" at bounding box center [569, 480] width 1121 height 703
paste input "text"
click at [1077, 201] on button "Apply" at bounding box center [1062, 207] width 79 height 40
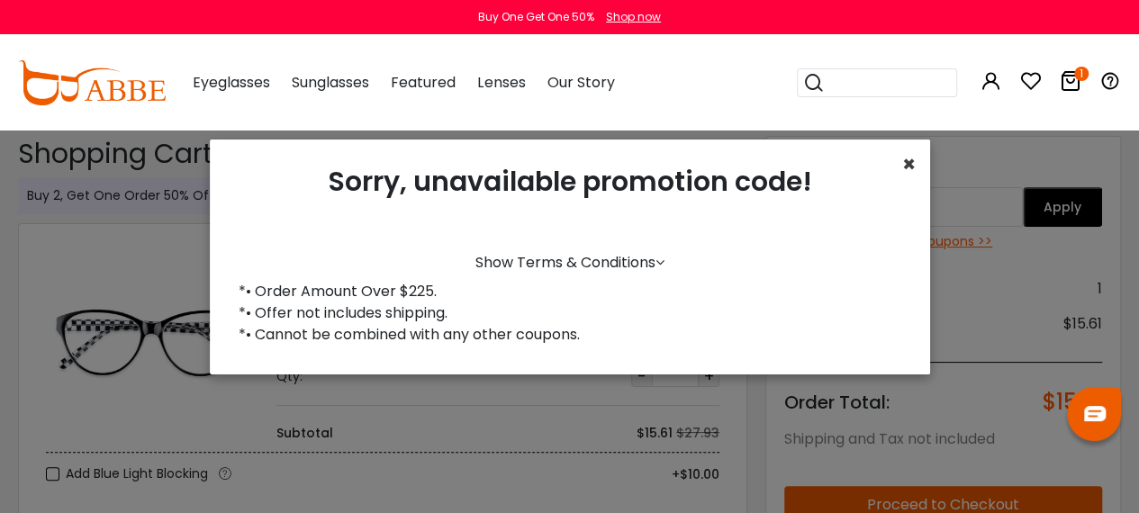
click at [902, 170] on span "×" at bounding box center [909, 164] width 14 height 30
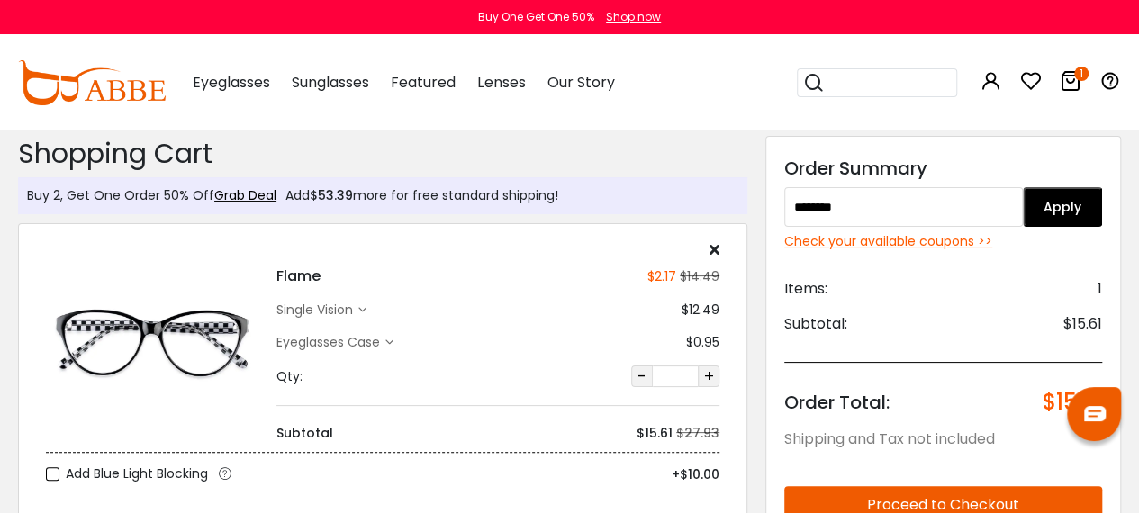
drag, startPoint x: 872, startPoint y: 210, endPoint x: 777, endPoint y: 231, distance: 96.8
click at [777, 231] on div "Discount Code: Order Summary ******* Apply Check your available coupons >> Item…" at bounding box center [943, 470] width 356 height 669
click at [825, 228] on div "Discount Code: Order Summary ******* Apply Check your available coupons >> Item…" at bounding box center [943, 470] width 356 height 669
drag, startPoint x: 904, startPoint y: 205, endPoint x: 725, endPoint y: 233, distance: 181.4
click at [725, 233] on div "Buy 2, Get One Order 50% Off Grab Deal Add $53.39 more for free standard shippi…" at bounding box center [569, 480] width 1121 height 703
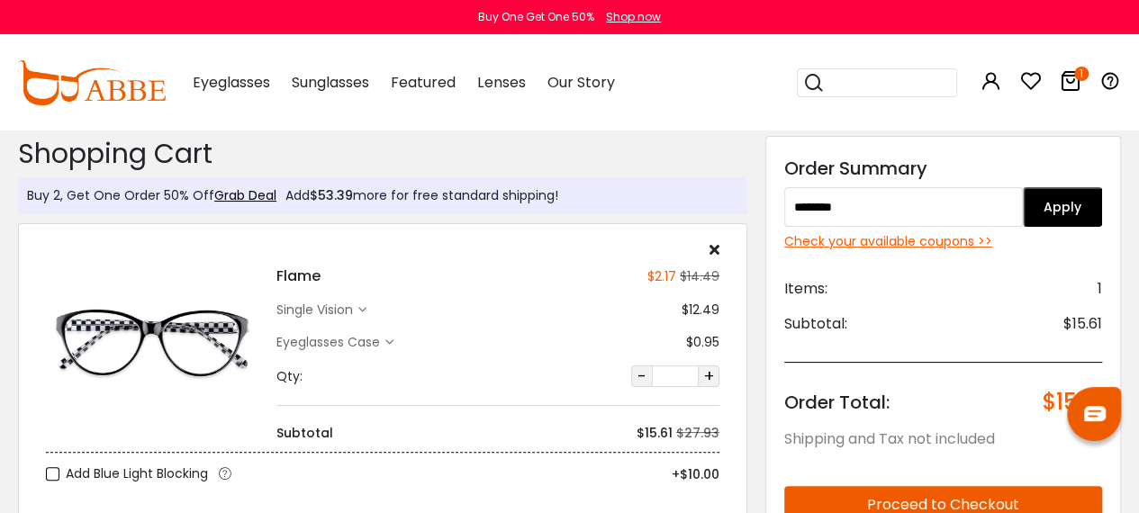
drag, startPoint x: 921, startPoint y: 212, endPoint x: 636, endPoint y: 232, distance: 286.2
click at [637, 232] on div "Buy 2, Get One Order 50% Off Grab Deal Add $53.39 more for free standard shippi…" at bounding box center [569, 480] width 1121 height 703
paste input "text"
drag, startPoint x: 1104, startPoint y: 215, endPoint x: 1076, endPoint y: 209, distance: 28.6
click at [1101, 216] on div "Discount Code: Order Summary ****** Apply Check your available coupons >> Items…" at bounding box center [943, 470] width 356 height 669
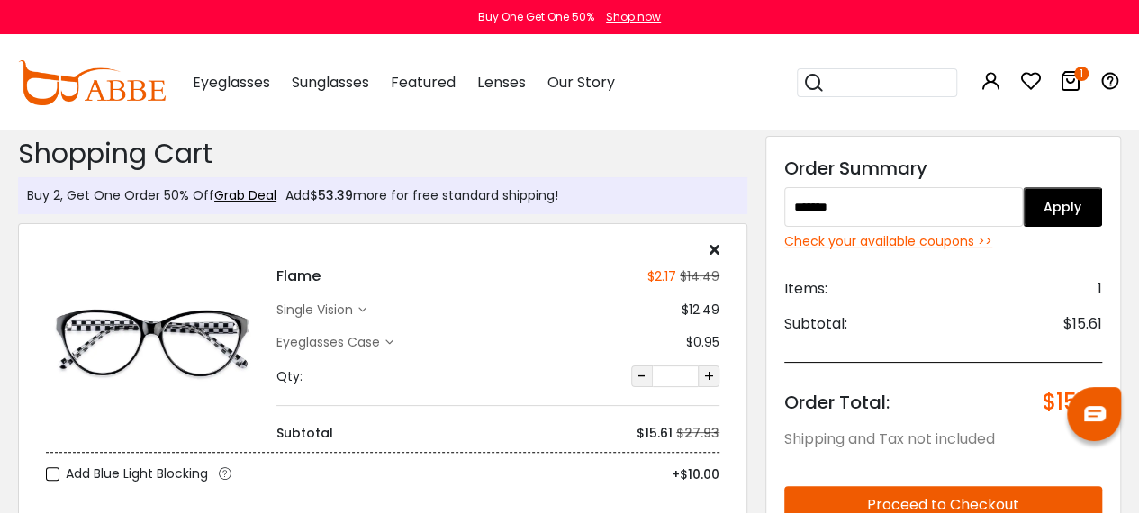
click at [1070, 205] on button "Apply" at bounding box center [1062, 207] width 79 height 40
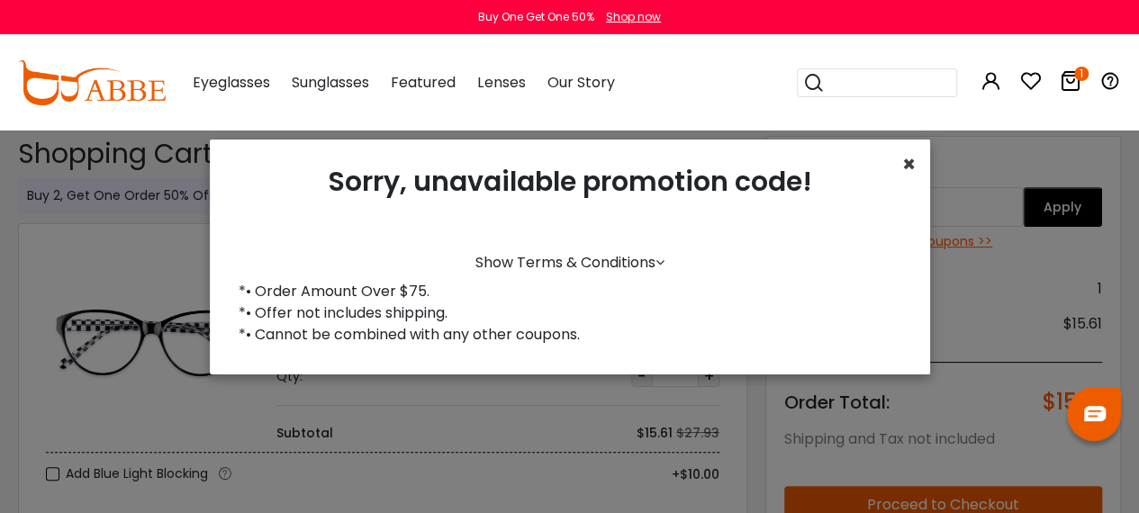
click at [903, 170] on span "×" at bounding box center [909, 164] width 14 height 30
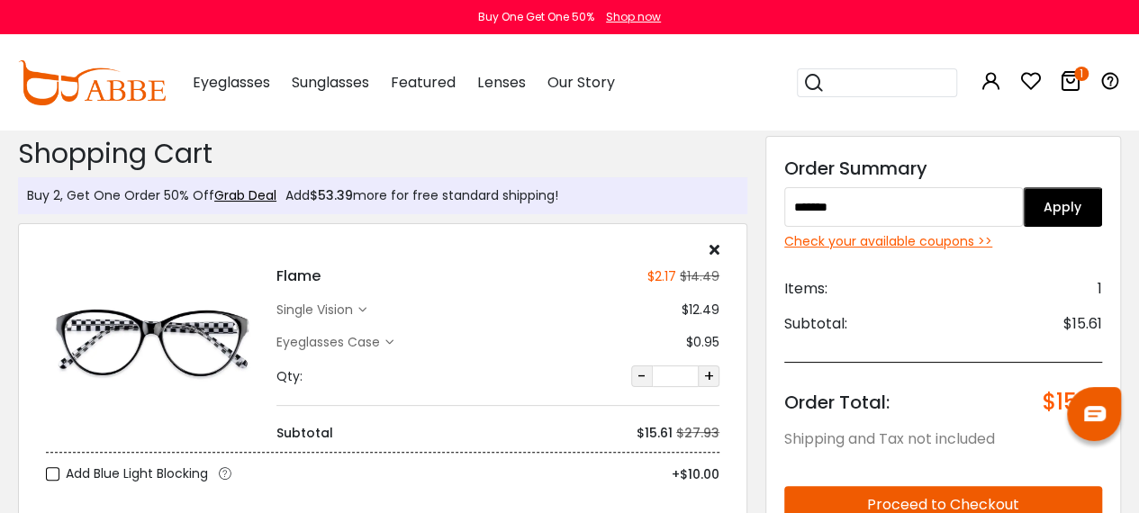
drag, startPoint x: 881, startPoint y: 212, endPoint x: 815, endPoint y: 221, distance: 66.3
click at [816, 219] on input "******" at bounding box center [903, 207] width 239 height 40
paste input "*****"
type input "**********"
click at [1058, 206] on button "Apply" at bounding box center [1062, 207] width 79 height 40
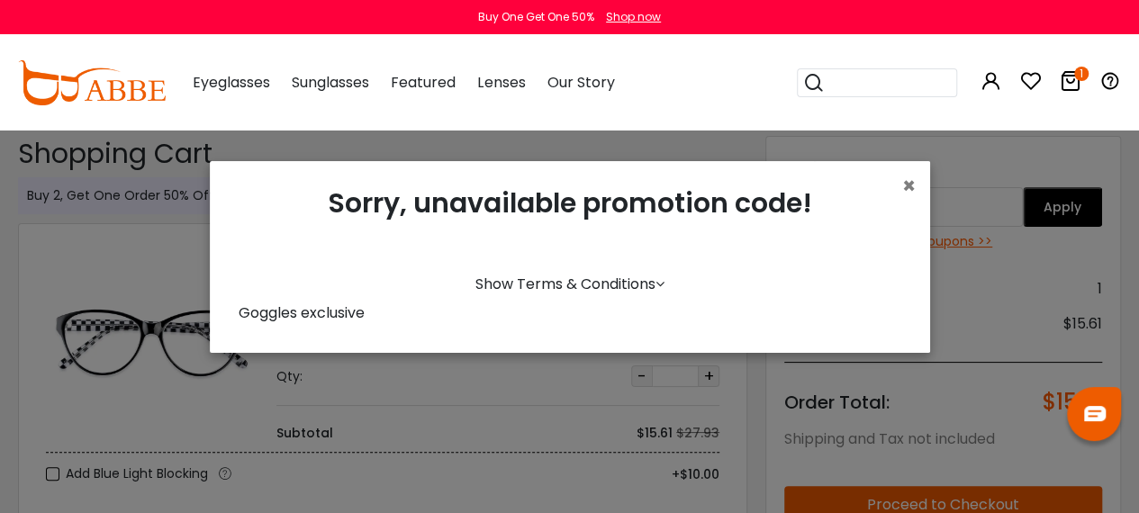
click at [886, 180] on div "× Sorry, unavailable promotion code! Show Terms & Conditions Goggles exclusive" at bounding box center [570, 257] width 720 height 192
click at [904, 194] on span "×" at bounding box center [909, 186] width 14 height 30
